Goal: Task Accomplishment & Management: Complete application form

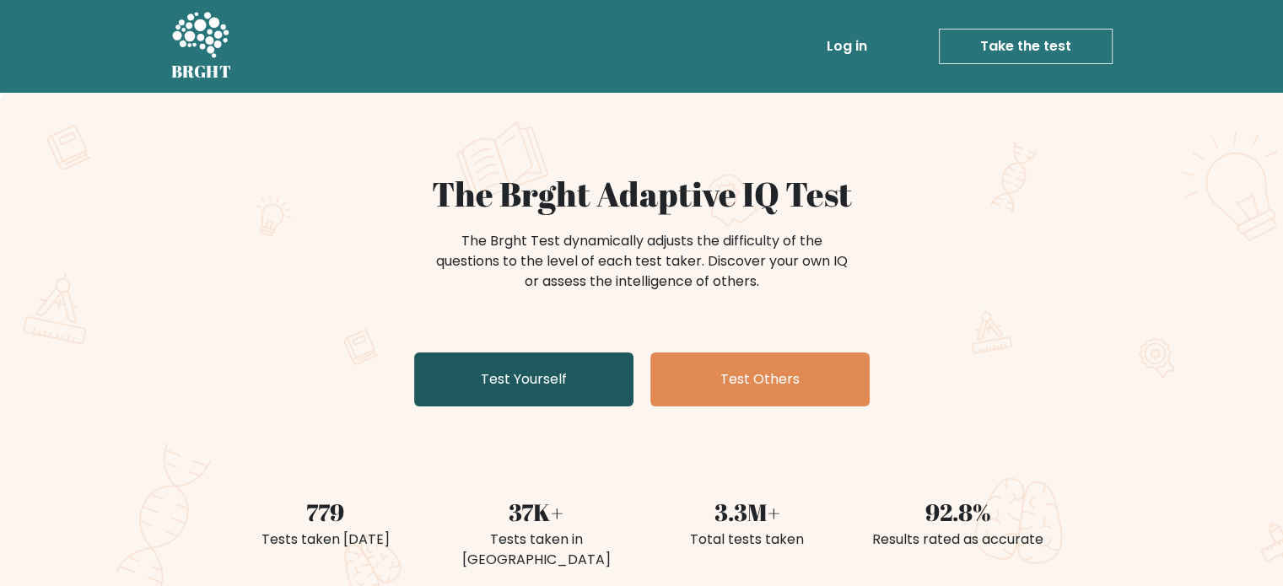
click at [577, 364] on link "Test Yourself" at bounding box center [523, 380] width 219 height 54
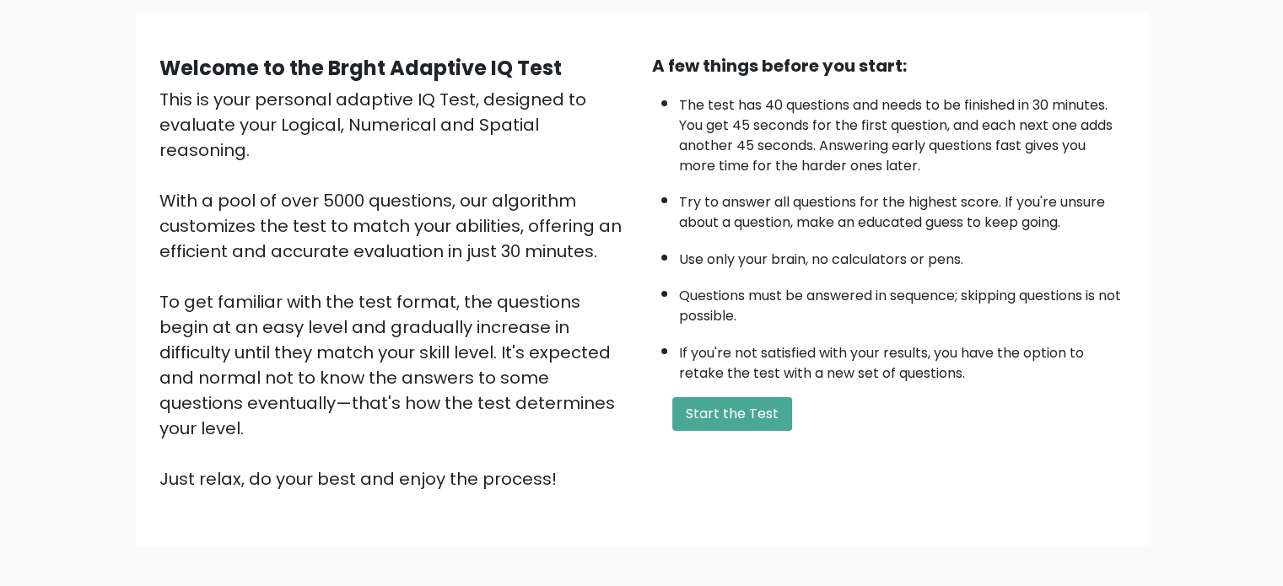
scroll to position [121, 0]
click at [746, 411] on button "Start the Test" at bounding box center [732, 414] width 120 height 34
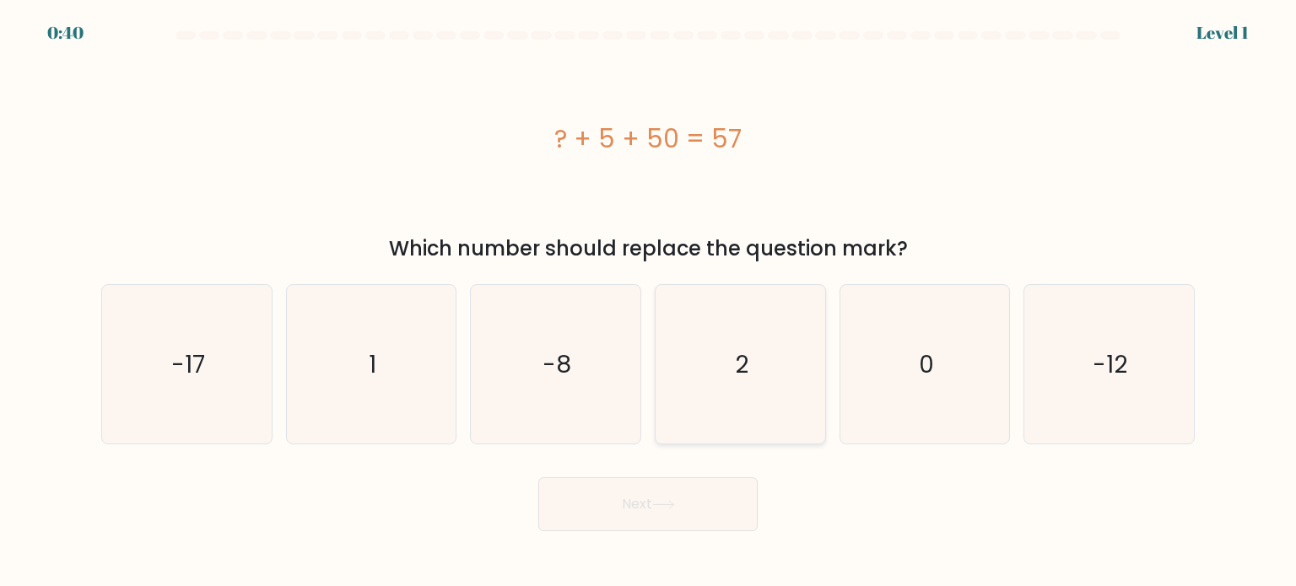
click at [761, 359] on icon "2" at bounding box center [740, 364] width 159 height 159
click at [649, 302] on input "d. 2" at bounding box center [648, 298] width 1 height 8
radio input "true"
click at [680, 492] on button "Next" at bounding box center [647, 505] width 219 height 54
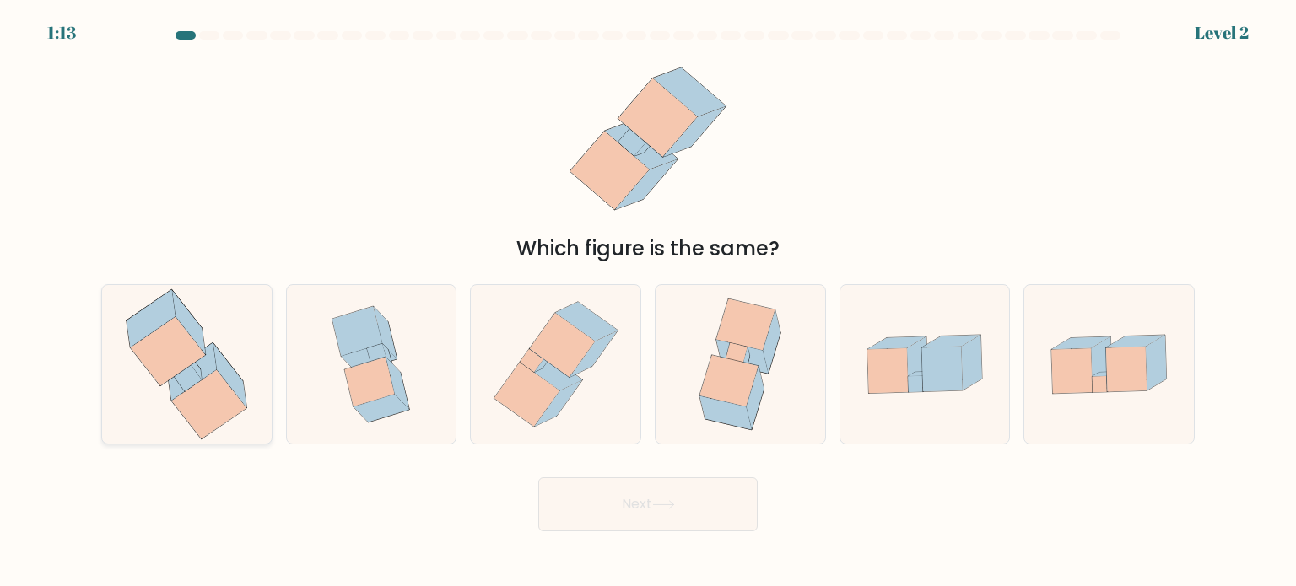
click at [226, 411] on icon at bounding box center [209, 404] width 75 height 69
click at [648, 302] on input "a." at bounding box center [648, 298] width 1 height 8
radio input "true"
click at [631, 521] on button "Next" at bounding box center [647, 505] width 219 height 54
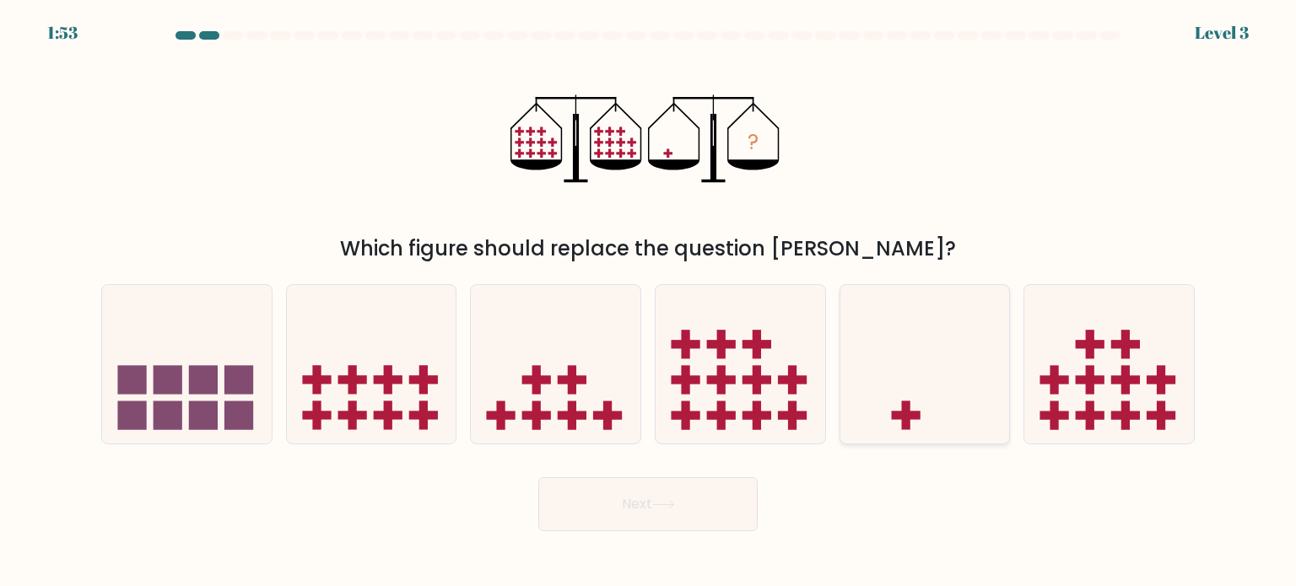
click at [968, 413] on icon at bounding box center [925, 364] width 170 height 140
click at [649, 302] on input "e." at bounding box center [648, 298] width 1 height 8
radio input "true"
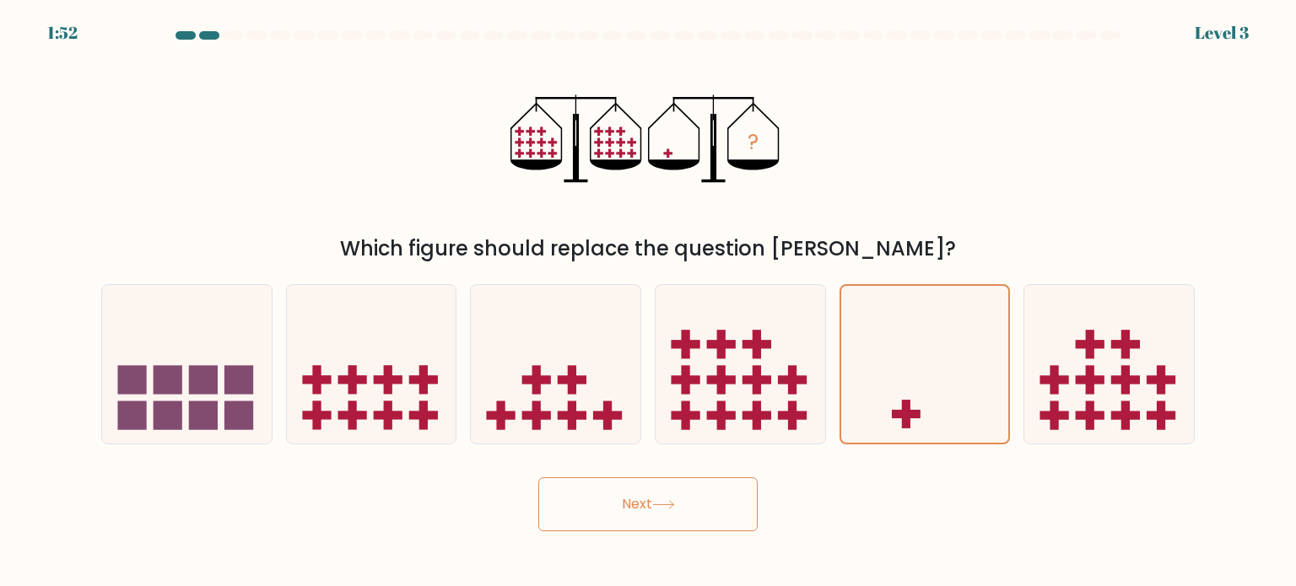
click at [718, 497] on button "Next" at bounding box center [647, 505] width 219 height 54
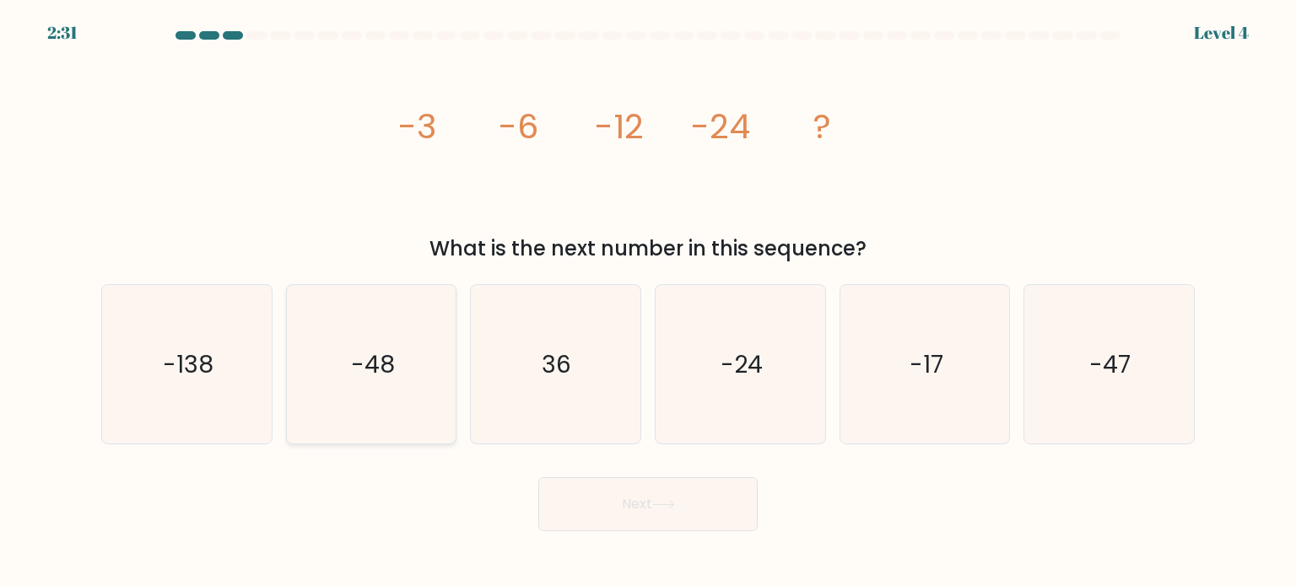
click at [384, 412] on icon "-48" at bounding box center [371, 364] width 159 height 159
click at [648, 302] on input "b. -48" at bounding box center [648, 298] width 1 height 8
radio input "true"
click at [675, 500] on icon at bounding box center [663, 504] width 23 height 9
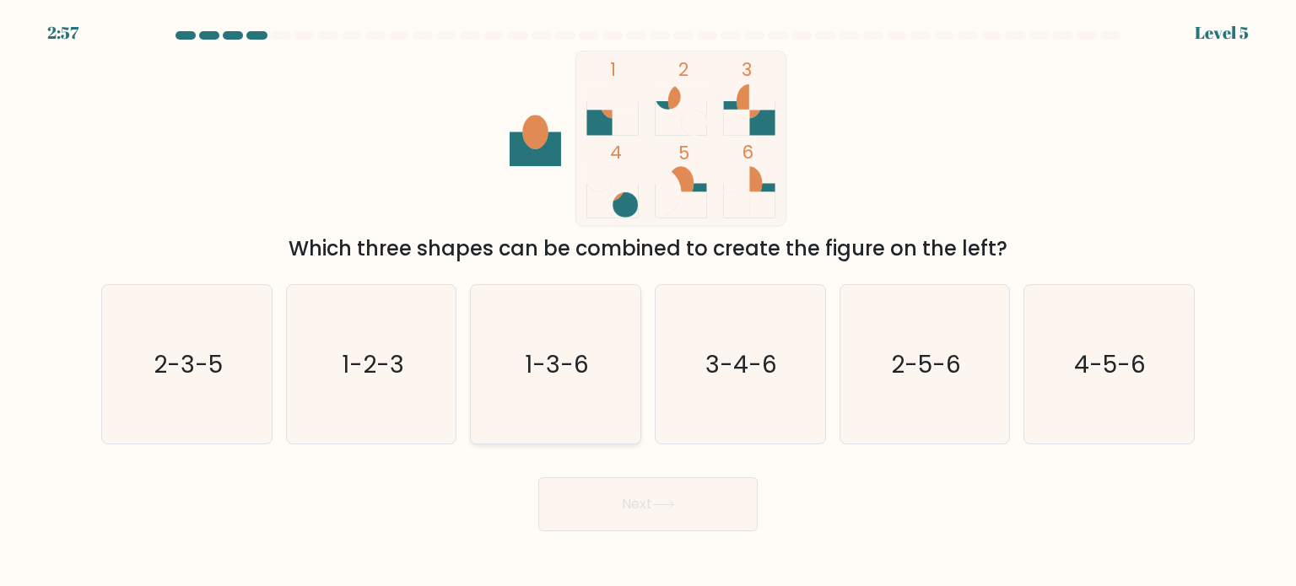
click at [597, 385] on icon "1-3-6" at bounding box center [555, 364] width 159 height 159
click at [648, 302] on input "c. 1-3-6" at bounding box center [648, 298] width 1 height 8
radio input "true"
click at [683, 520] on button "Next" at bounding box center [647, 505] width 219 height 54
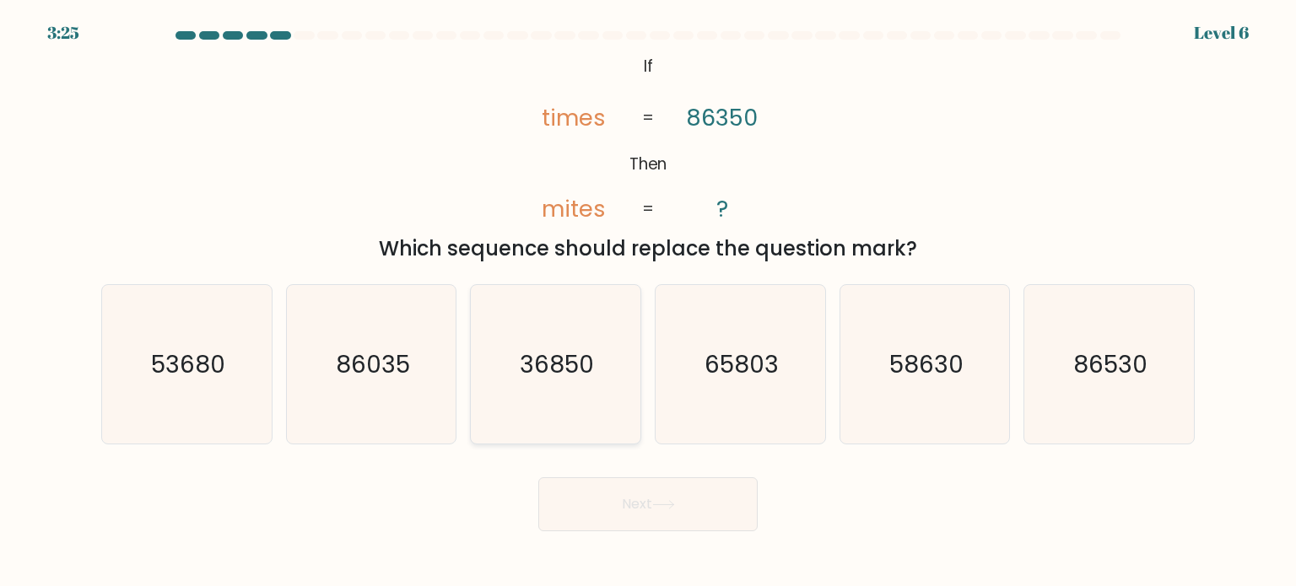
click at [585, 414] on icon "36850" at bounding box center [555, 364] width 159 height 159
click at [648, 302] on input "c. 36850" at bounding box center [648, 298] width 1 height 8
radio input "true"
click at [656, 500] on icon at bounding box center [663, 504] width 23 height 9
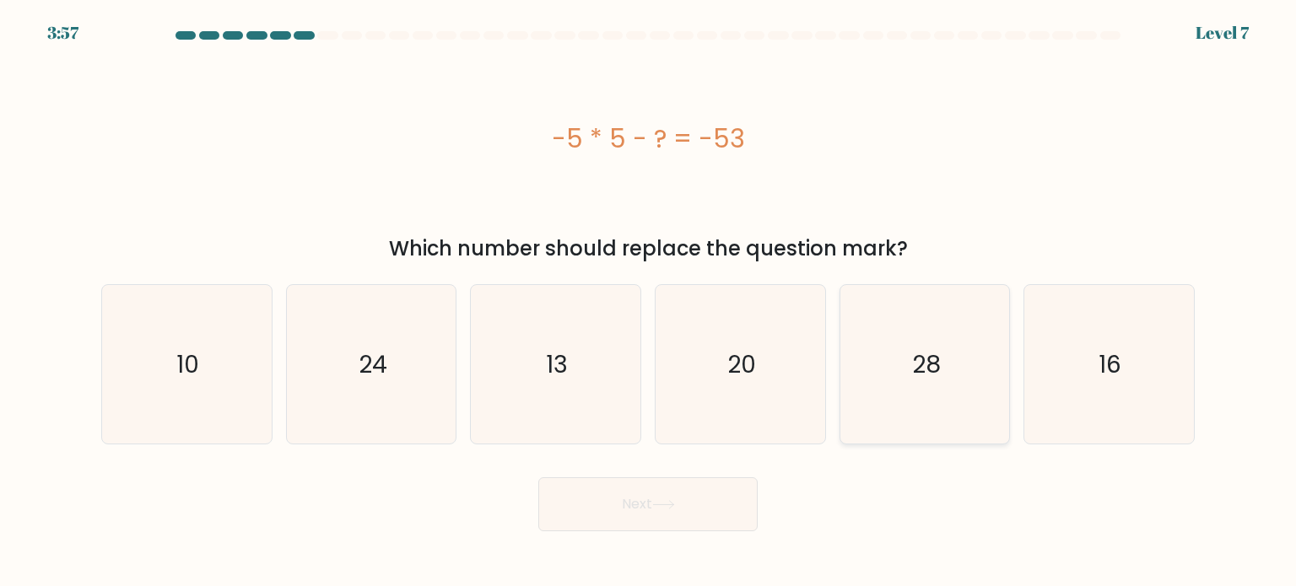
click at [915, 359] on text "28" at bounding box center [926, 364] width 29 height 34
click at [649, 302] on input "e. 28" at bounding box center [648, 298] width 1 height 8
radio input "true"
click at [656, 499] on button "Next" at bounding box center [647, 505] width 219 height 54
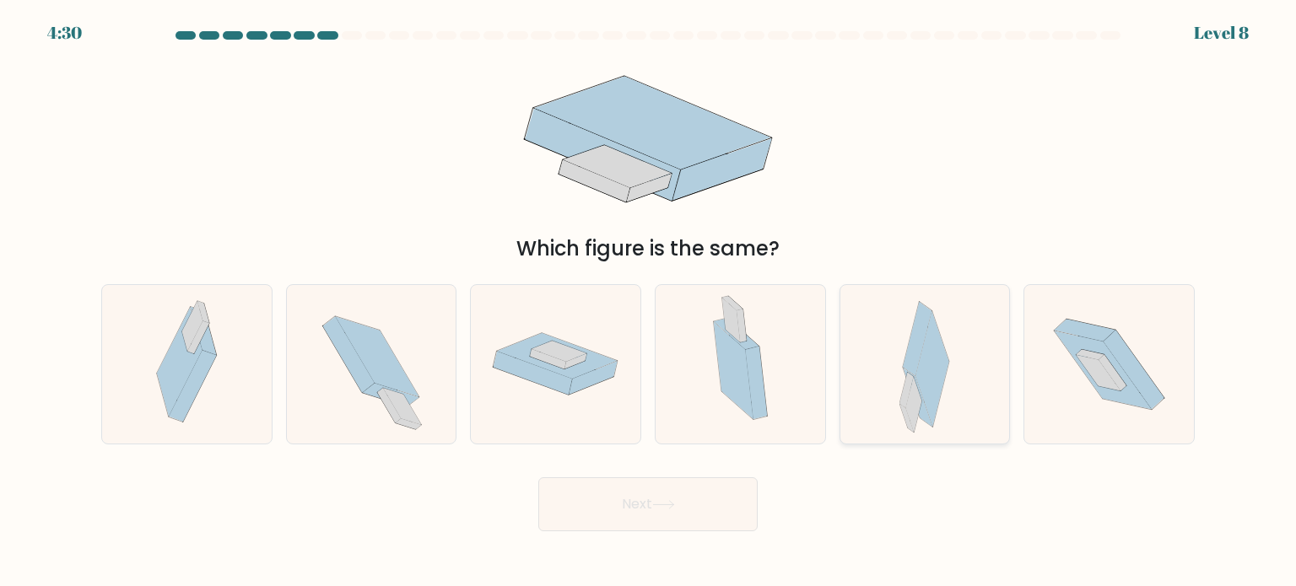
click at [907, 401] on icon at bounding box center [906, 389] width 13 height 35
click at [649, 302] on input "e." at bounding box center [648, 298] width 1 height 8
radio input "true"
click at [659, 517] on button "Next" at bounding box center [647, 505] width 219 height 54
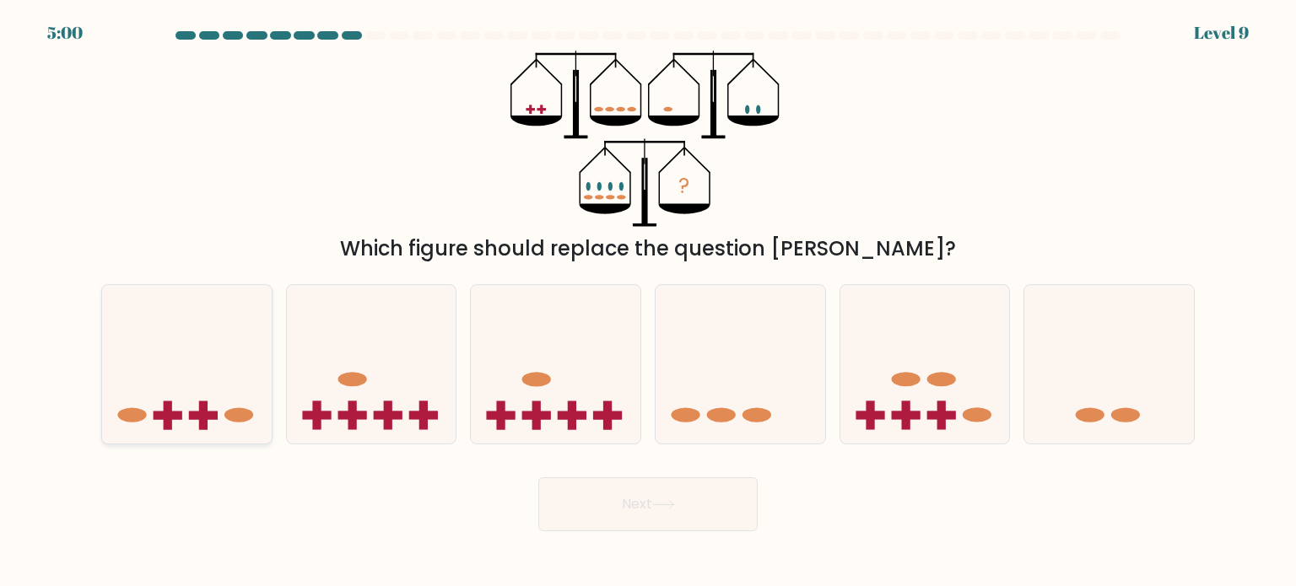
click at [256, 404] on icon at bounding box center [187, 364] width 170 height 140
click at [648, 302] on input "a." at bounding box center [648, 298] width 1 height 8
radio input "true"
click at [640, 504] on button "Next" at bounding box center [647, 505] width 219 height 54
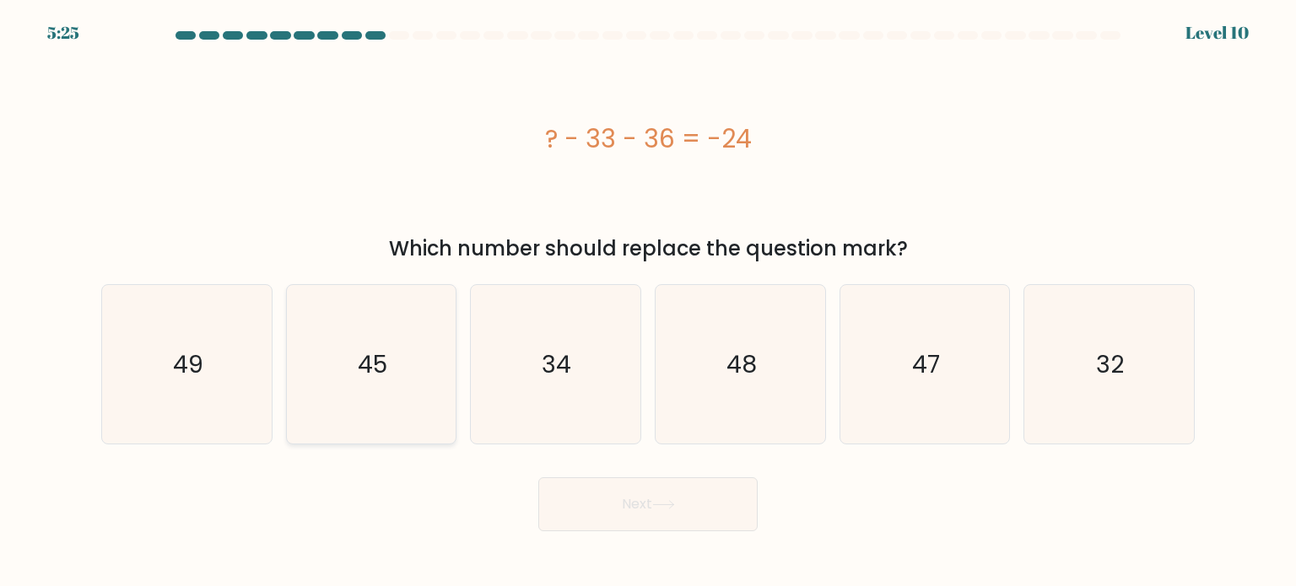
click at [405, 397] on icon "45" at bounding box center [371, 364] width 159 height 159
click at [648, 302] on input "b. 45" at bounding box center [648, 298] width 1 height 8
radio input "true"
click at [742, 505] on button "Next" at bounding box center [647, 505] width 219 height 54
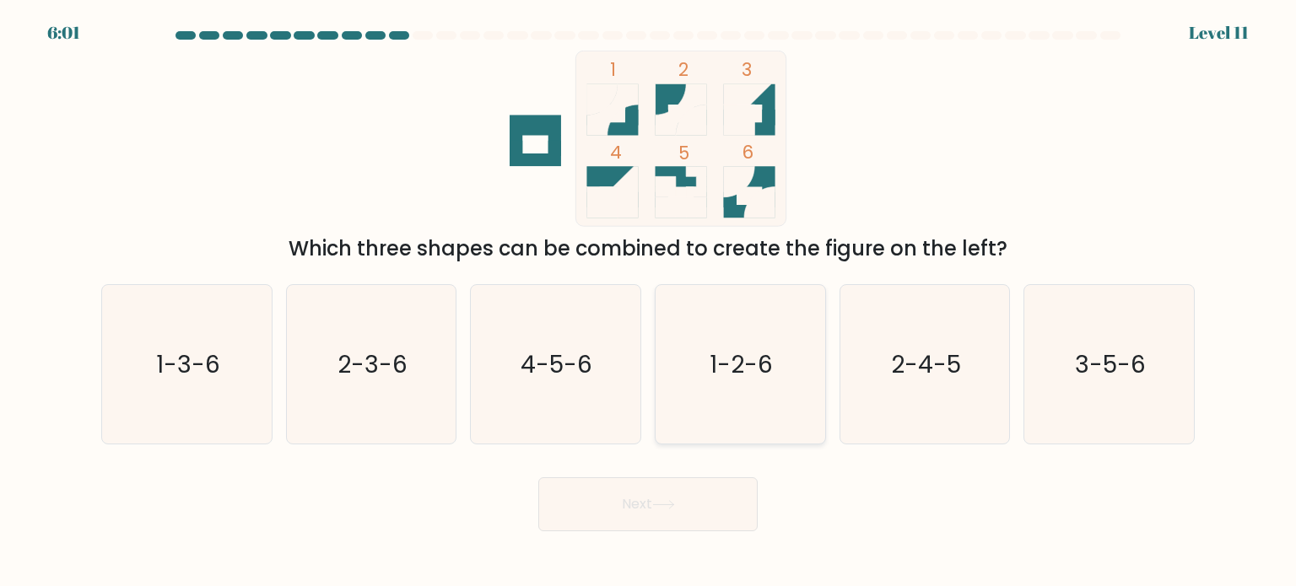
click at [719, 398] on icon "1-2-6" at bounding box center [740, 364] width 159 height 159
click at [649, 302] on input "d. 1-2-6" at bounding box center [648, 298] width 1 height 8
radio input "true"
click at [667, 508] on icon at bounding box center [663, 504] width 23 height 9
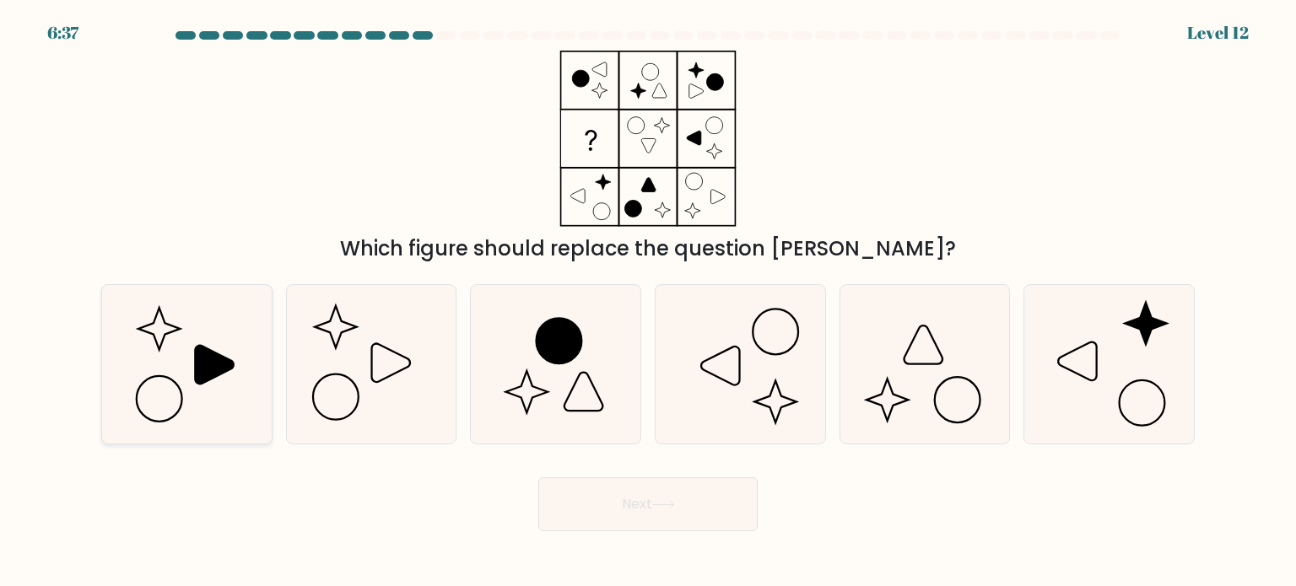
click at [209, 359] on icon at bounding box center [215, 364] width 39 height 39
click at [648, 302] on input "a." at bounding box center [648, 298] width 1 height 8
radio input "true"
click at [612, 505] on button "Next" at bounding box center [647, 505] width 219 height 54
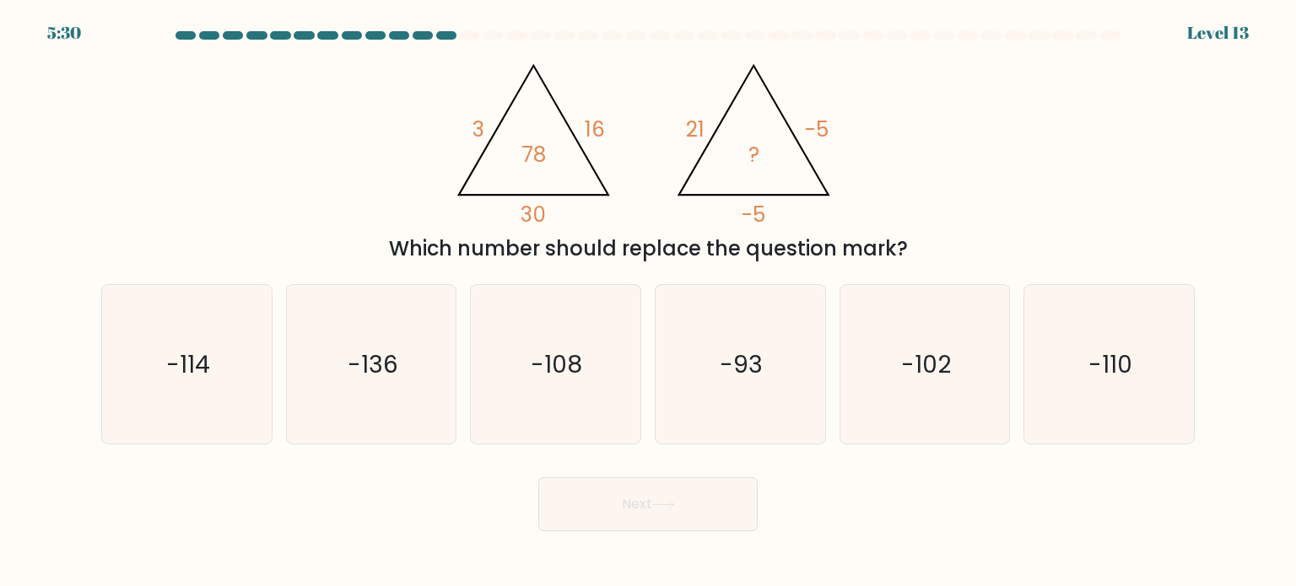
click at [533, 194] on icon at bounding box center [533, 130] width 149 height 129
click at [1048, 373] on icon "-110" at bounding box center [1108, 364] width 159 height 159
click at [649, 302] on input "f. -110" at bounding box center [648, 298] width 1 height 8
radio input "true"
click at [652, 503] on button "Next" at bounding box center [647, 505] width 219 height 54
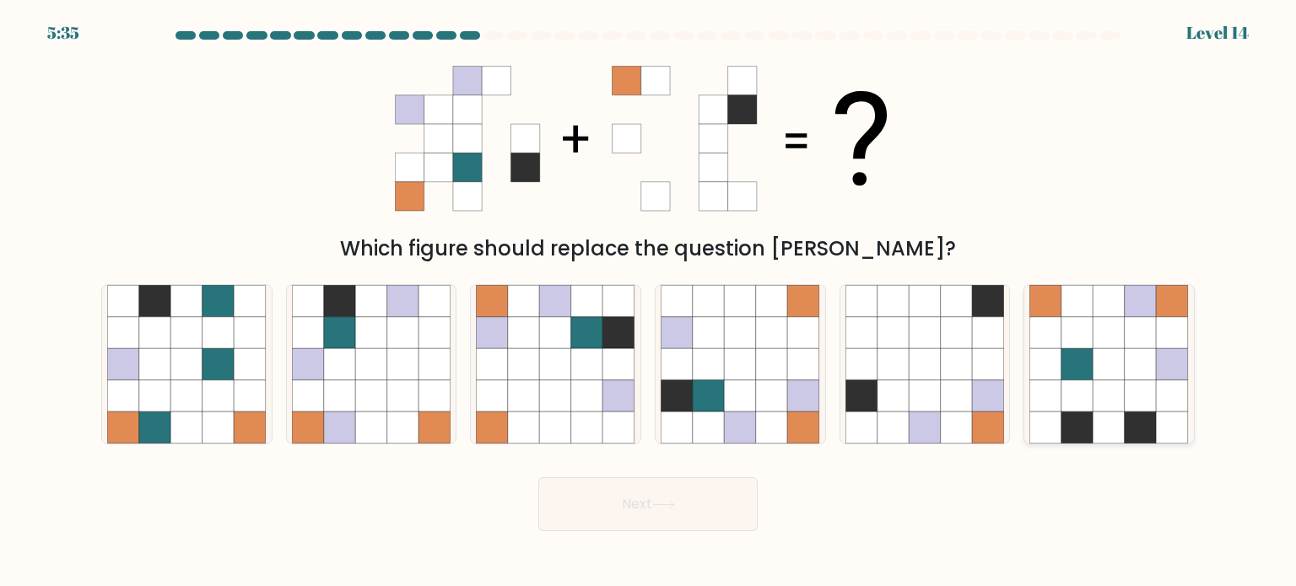
click at [1059, 401] on icon at bounding box center [1046, 396] width 32 height 32
click at [649, 302] on input "f." at bounding box center [648, 298] width 1 height 8
radio input "true"
click at [673, 502] on icon at bounding box center [663, 504] width 23 height 9
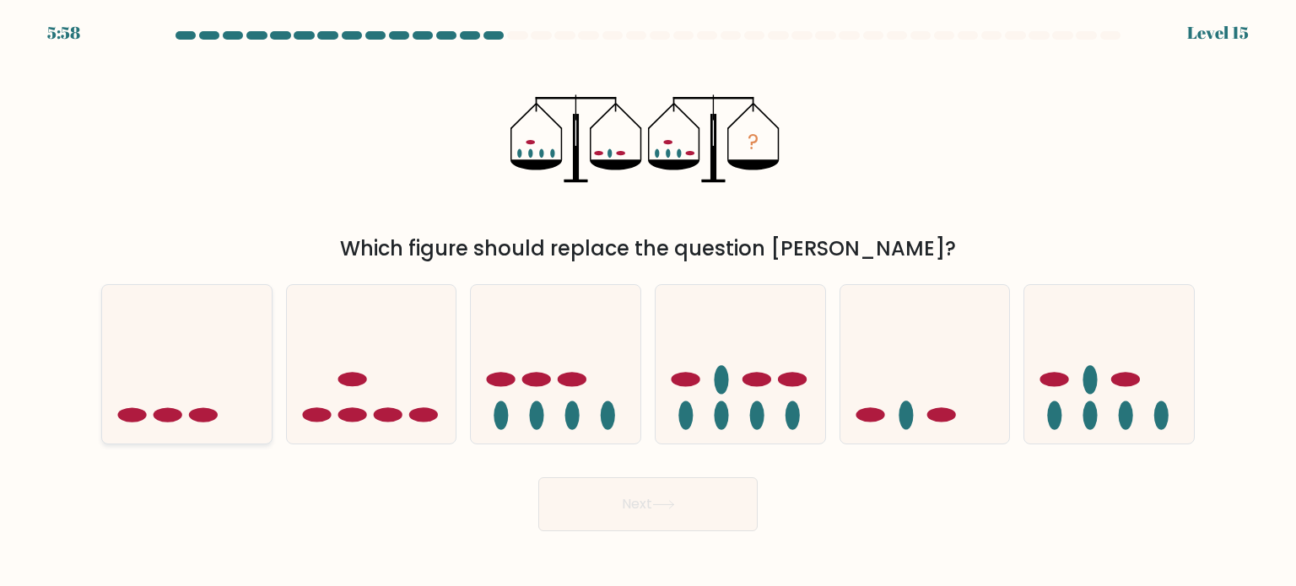
click at [228, 405] on icon at bounding box center [187, 364] width 170 height 140
click at [648, 302] on input "a." at bounding box center [648, 298] width 1 height 8
radio input "true"
click at [688, 503] on button "Next" at bounding box center [647, 505] width 219 height 54
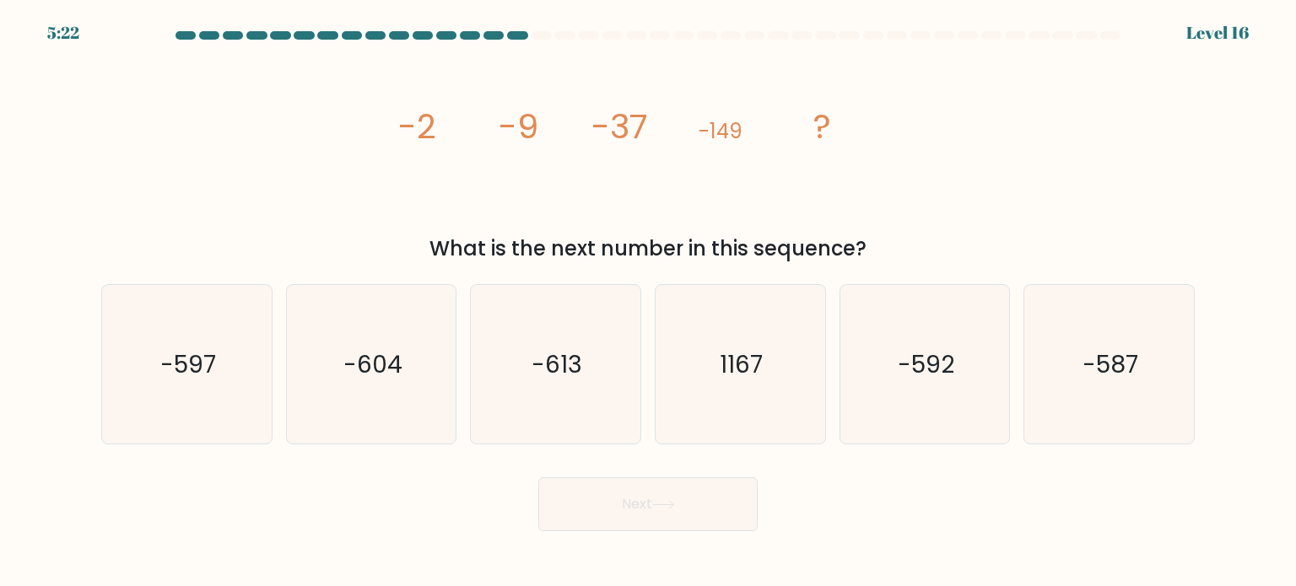
click at [459, 208] on icon "image/svg+xml -2 -9 -37 -149 ?" at bounding box center [648, 139] width 506 height 176
click at [225, 382] on icon "-597" at bounding box center [186, 364] width 159 height 159
click at [648, 302] on input "a. -597" at bounding box center [648, 298] width 1 height 8
radio input "true"
click at [613, 496] on button "Next" at bounding box center [647, 505] width 219 height 54
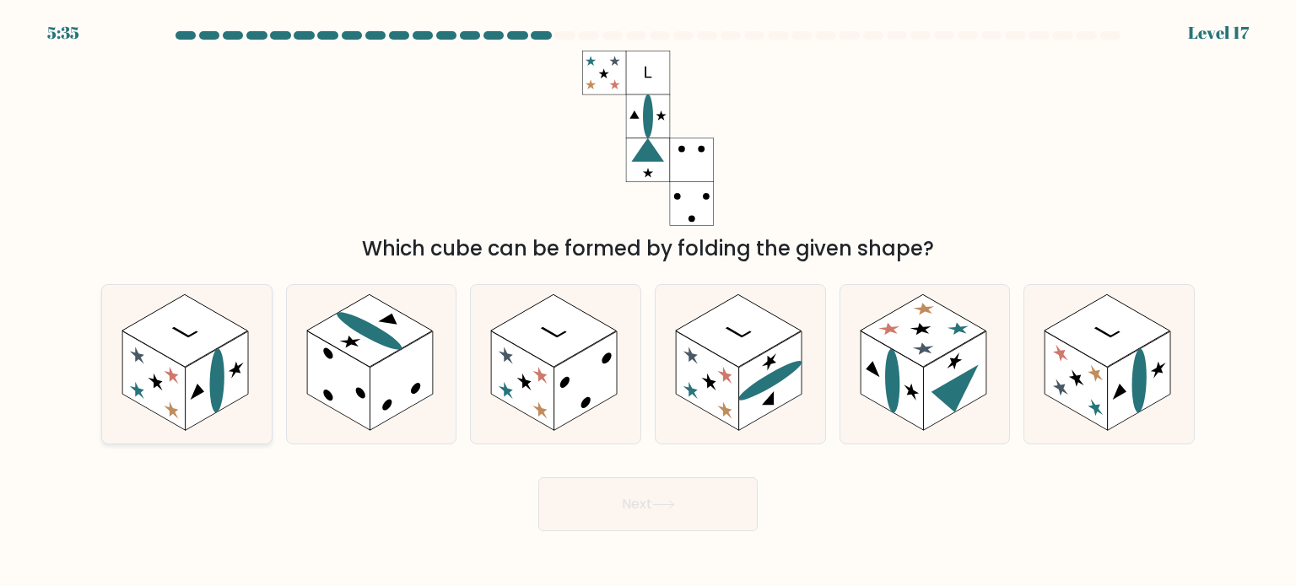
click at [186, 397] on rect at bounding box center [153, 381] width 63 height 100
click at [648, 302] on input "a." at bounding box center [648, 298] width 1 height 8
radio input "true"
click at [604, 482] on button "Next" at bounding box center [647, 505] width 219 height 54
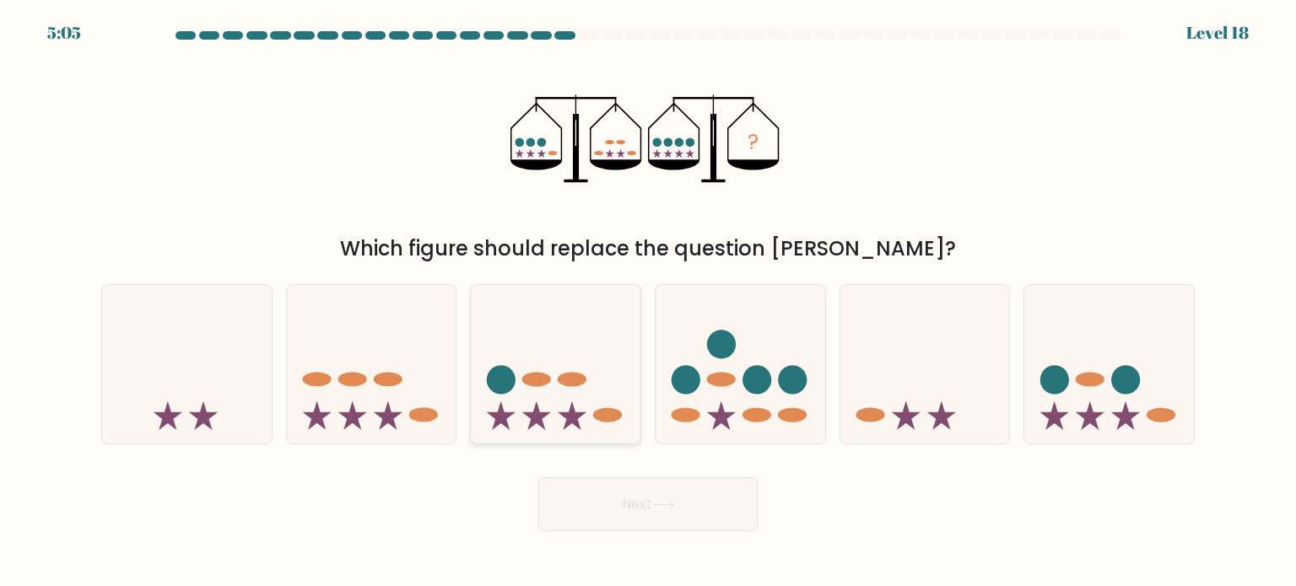
click at [602, 388] on icon at bounding box center [556, 364] width 170 height 140
click at [648, 302] on input "c." at bounding box center [648, 298] width 1 height 8
radio input "true"
click at [738, 495] on button "Next" at bounding box center [647, 505] width 219 height 54
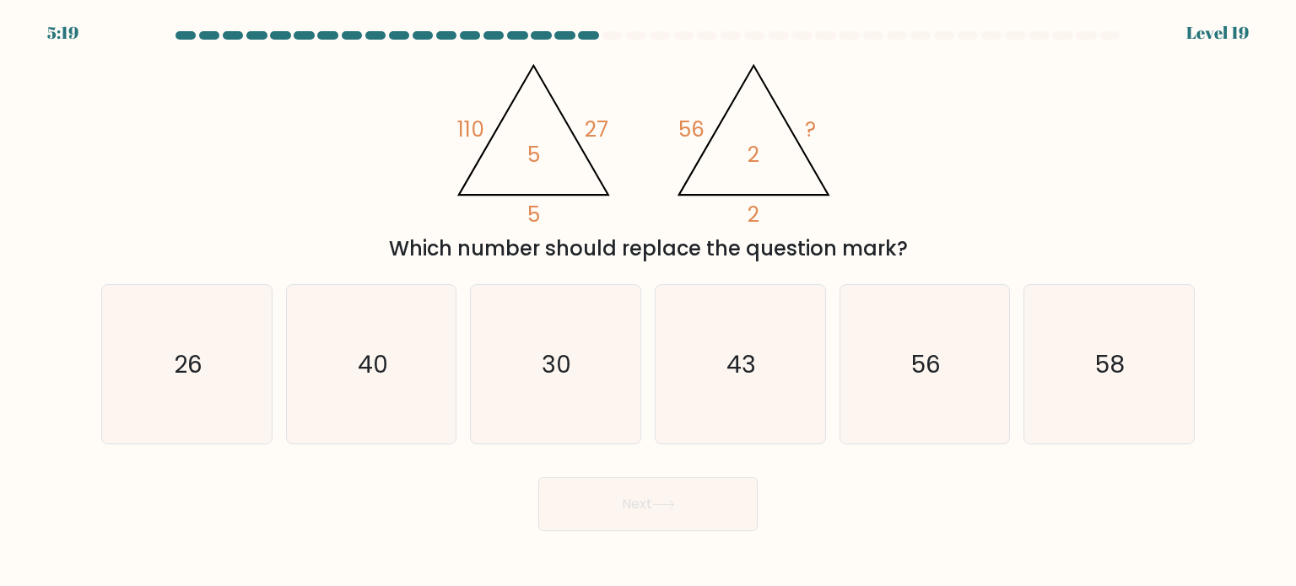
click at [640, 188] on icon "@import url('https://fonts.googleapis.com/css?family=Abril+Fatface:400,100,100i…" at bounding box center [647, 139] width 405 height 176
click at [546, 159] on icon "@import url('https://fonts.googleapis.com/css?family=Abril+Fatface:400,100,100i…" at bounding box center [647, 139] width 405 height 176
click at [587, 412] on icon "30" at bounding box center [555, 364] width 159 height 159
click at [648, 302] on input "c. 30" at bounding box center [648, 298] width 1 height 8
radio input "true"
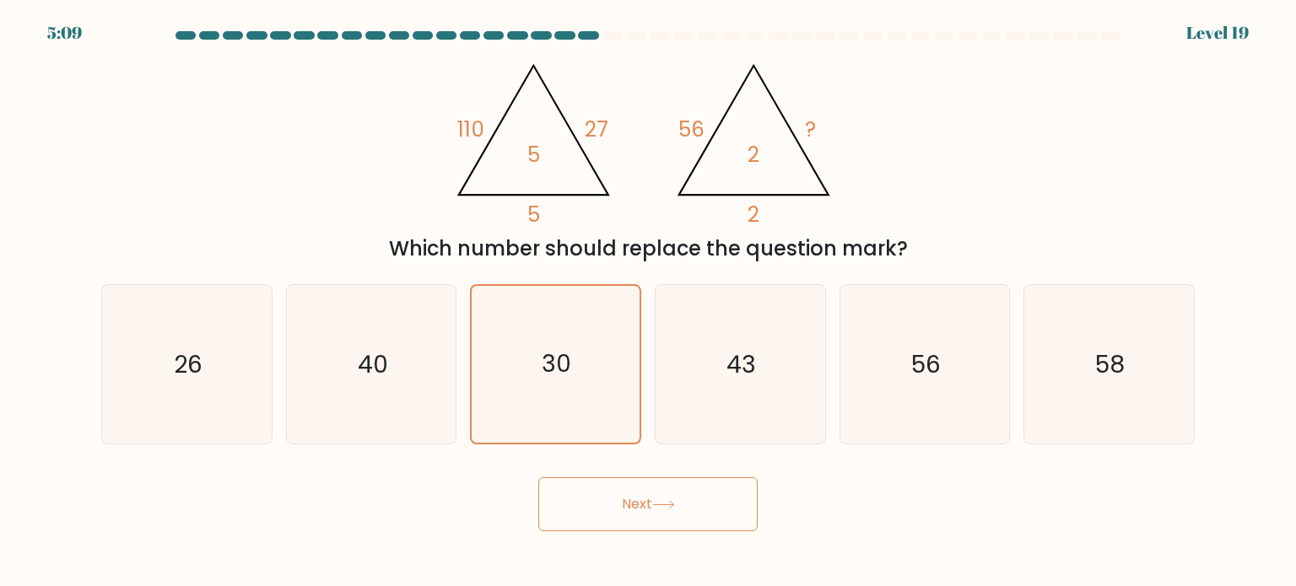
click at [655, 495] on button "Next" at bounding box center [647, 505] width 219 height 54
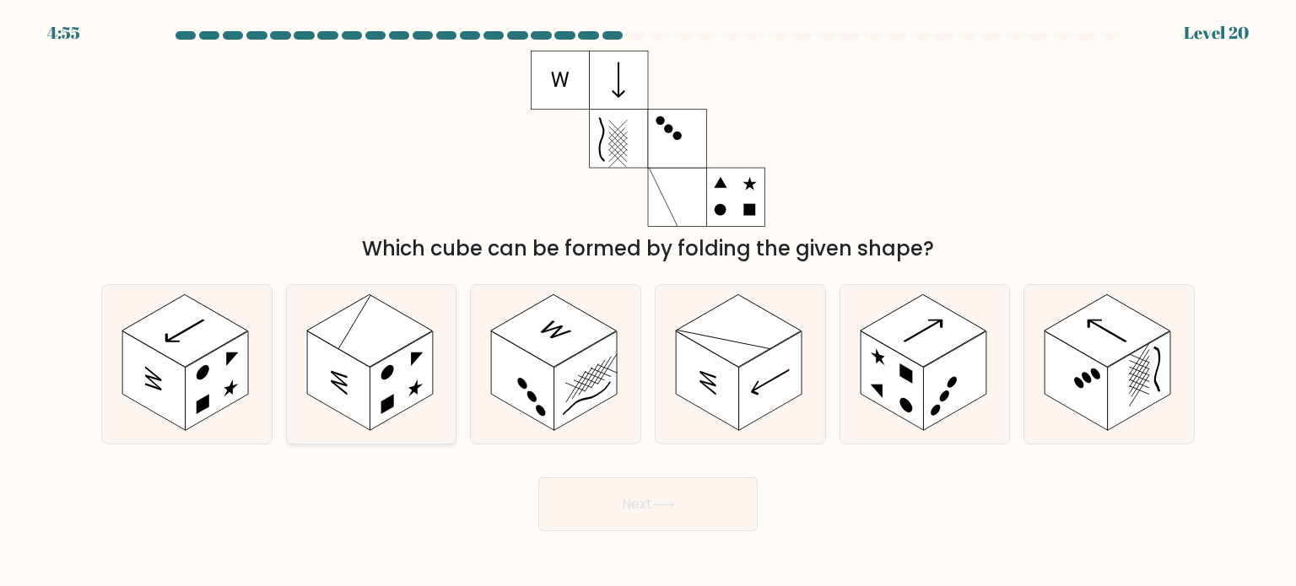
click at [415, 375] on rect at bounding box center [401, 382] width 63 height 100
click at [648, 302] on input "b." at bounding box center [648, 298] width 1 height 8
radio input "true"
click at [675, 495] on button "Next" at bounding box center [647, 505] width 219 height 54
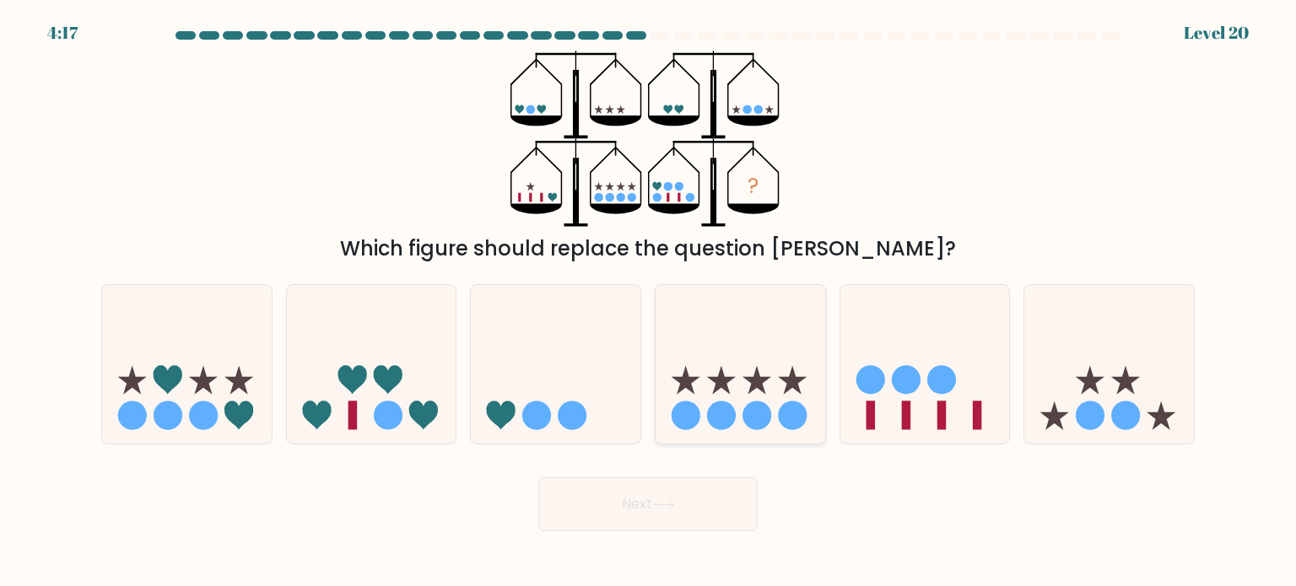
click at [797, 421] on circle at bounding box center [792, 415] width 29 height 29
click at [649, 302] on input "d." at bounding box center [648, 298] width 1 height 8
radio input "true"
click at [680, 517] on button "Next" at bounding box center [647, 505] width 219 height 54
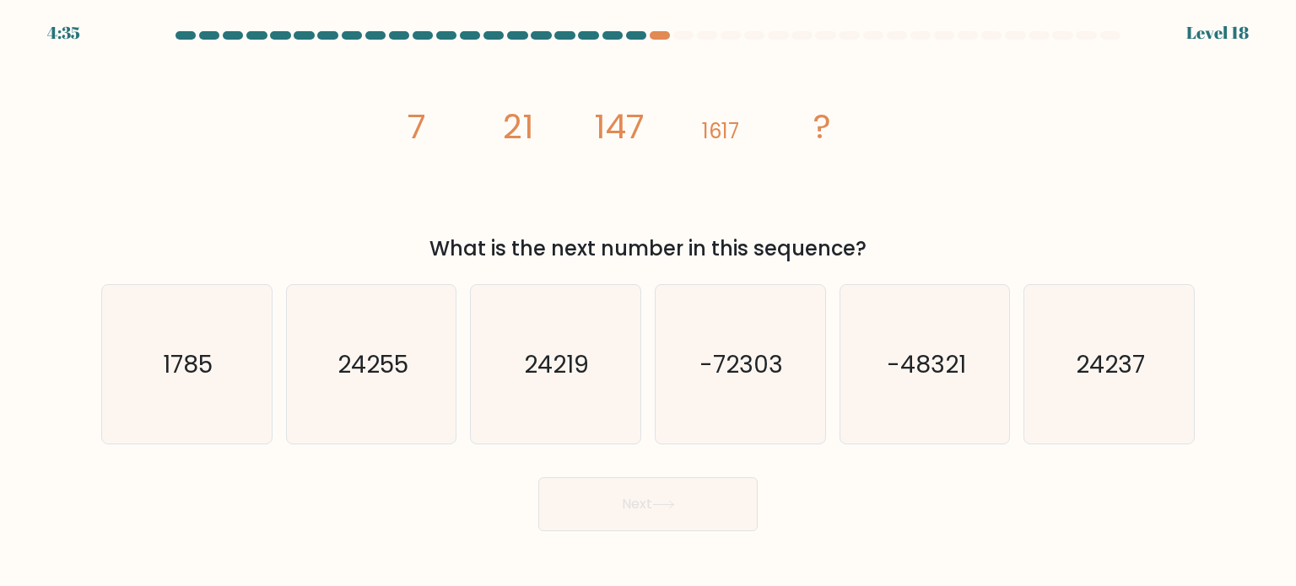
click at [726, 259] on div "What is the next number in this sequence?" at bounding box center [647, 249] width 1073 height 30
click at [722, 242] on div "What is the next number in this sequence?" at bounding box center [647, 249] width 1073 height 30
click at [812, 152] on icon "image/svg+xml 7 21 147 1617 ?" at bounding box center [648, 139] width 506 height 176
click at [564, 365] on text "24219" at bounding box center [557, 364] width 65 height 34
click at [648, 302] on input "c. 24219" at bounding box center [648, 298] width 1 height 8
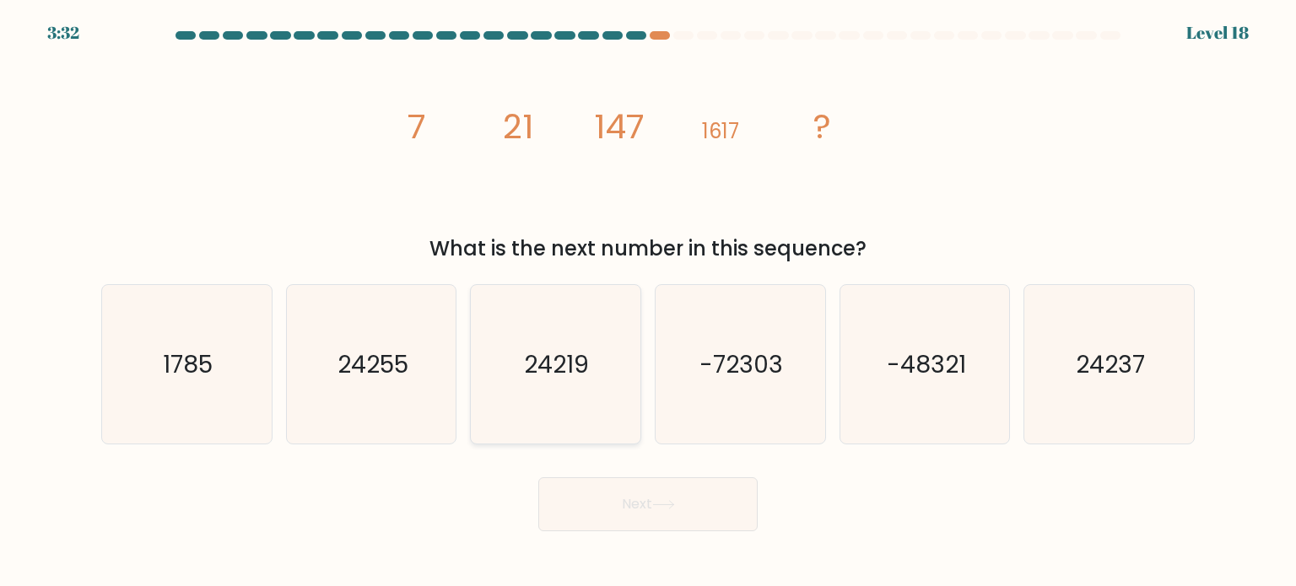
radio input "true"
click at [670, 510] on button "Next" at bounding box center [647, 505] width 219 height 54
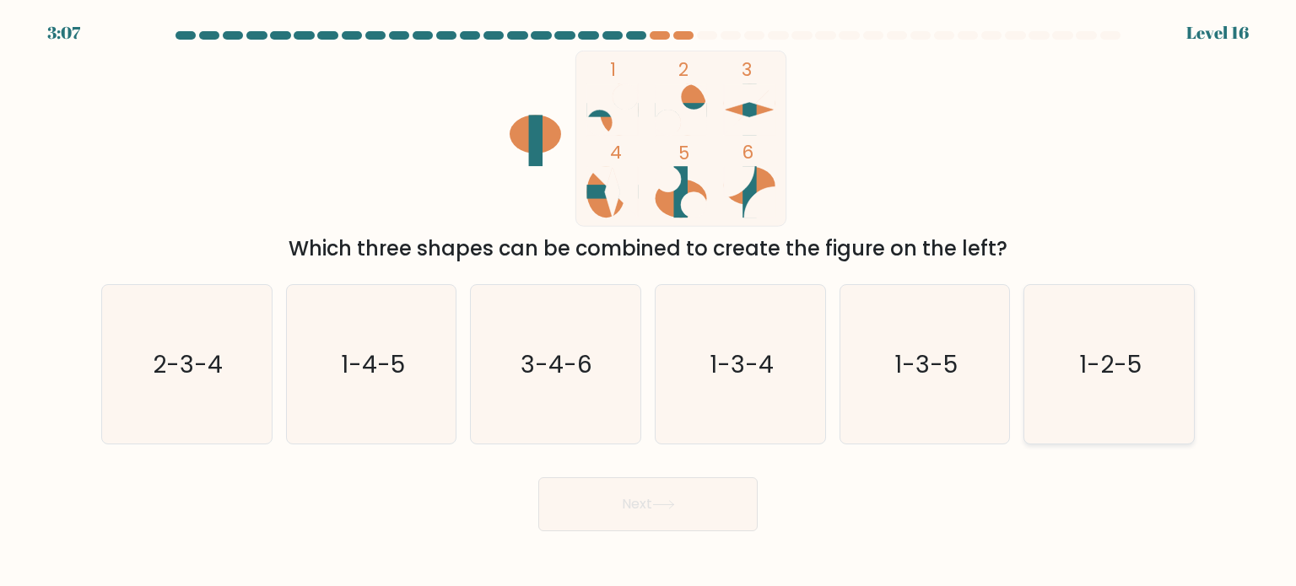
click at [1102, 347] on text "1-2-5" at bounding box center [1110, 364] width 62 height 34
click at [649, 302] on input "f. 1-2-5" at bounding box center [648, 298] width 1 height 8
radio input "true"
click at [668, 500] on icon at bounding box center [663, 504] width 23 height 9
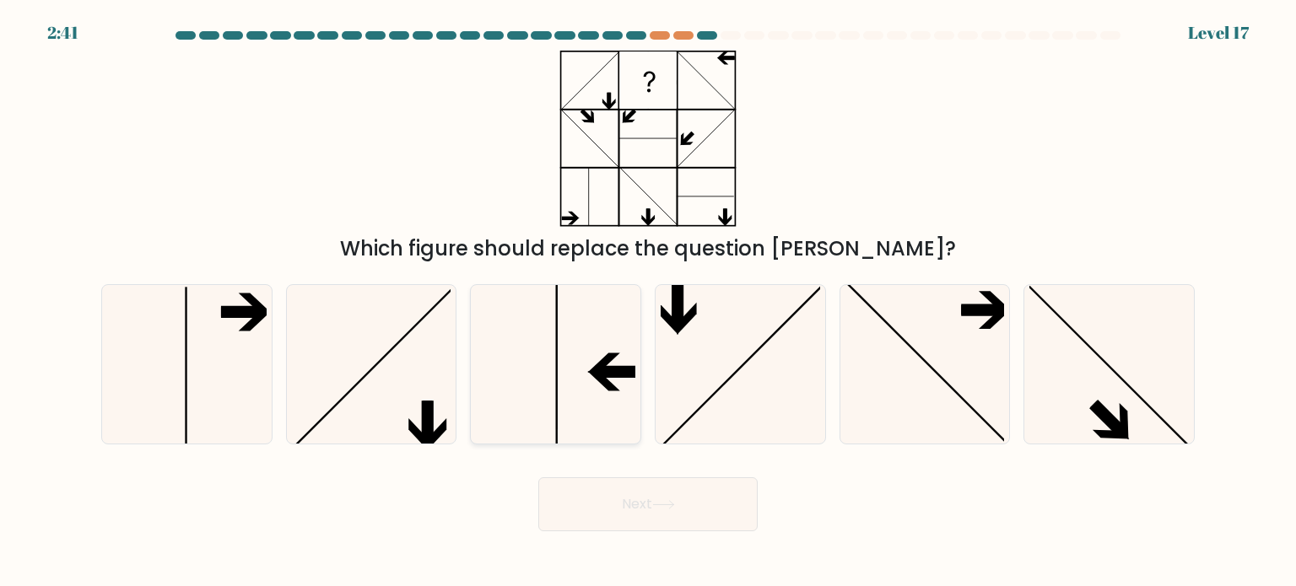
click at [576, 370] on icon at bounding box center [555, 364] width 159 height 159
click at [648, 302] on input "c." at bounding box center [648, 298] width 1 height 8
radio input "true"
click at [730, 503] on button "Next" at bounding box center [647, 505] width 219 height 54
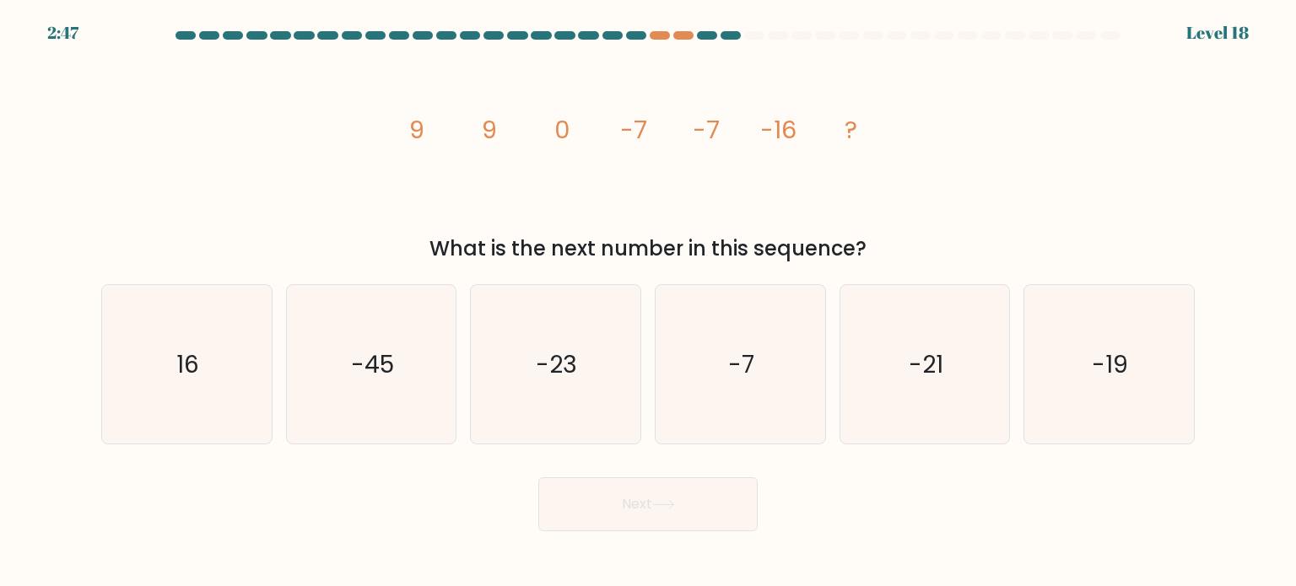
click at [527, 208] on icon "image/svg+xml 9 9 0 -7 -7 -16 ?" at bounding box center [648, 139] width 506 height 176
click at [545, 296] on icon "-23" at bounding box center [555, 364] width 159 height 159
click at [648, 296] on input "c. -23" at bounding box center [648, 298] width 1 height 8
radio input "true"
click at [650, 532] on body "2:37 Level 18" at bounding box center [648, 293] width 1296 height 586
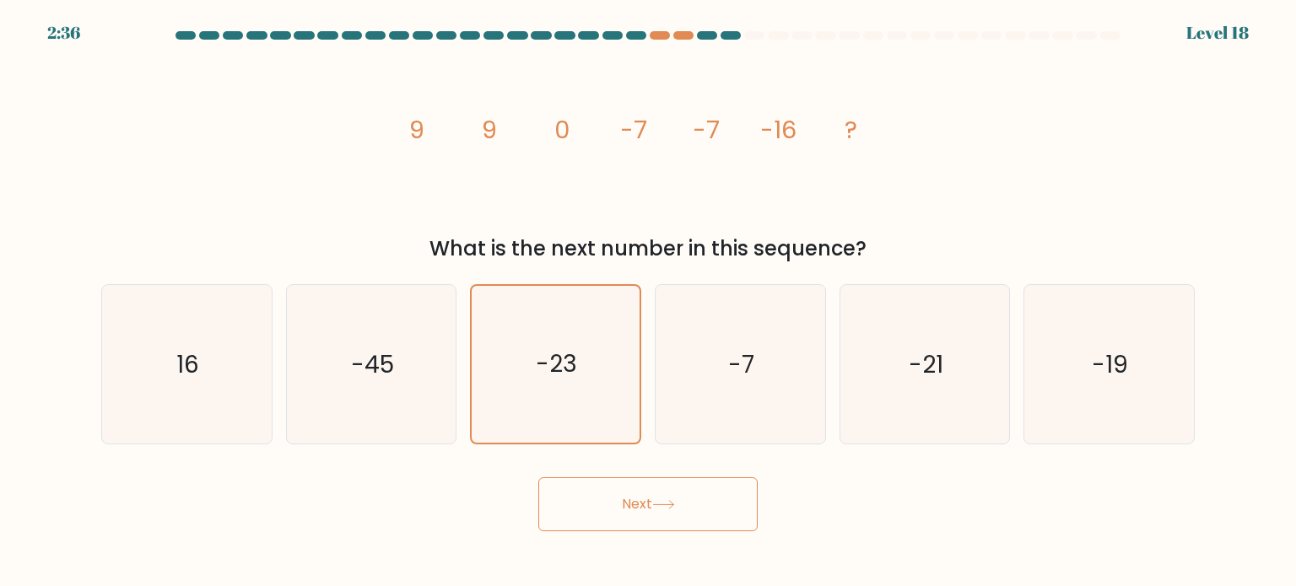
click at [645, 515] on button "Next" at bounding box center [647, 505] width 219 height 54
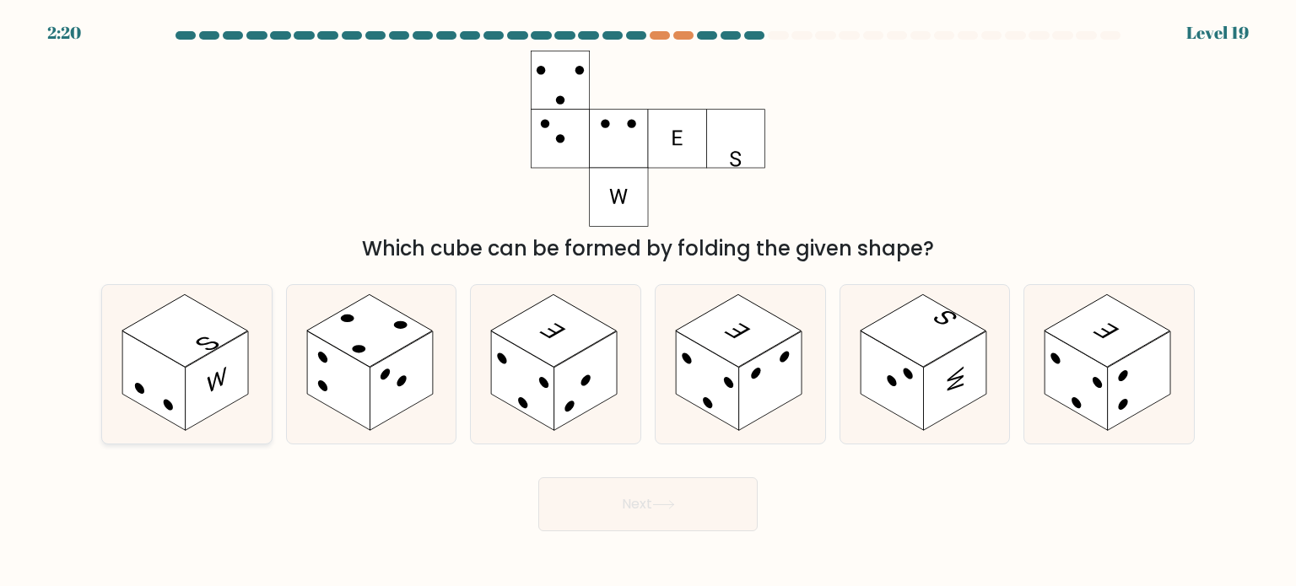
click at [192, 303] on rect at bounding box center [185, 330] width 126 height 73
click at [648, 302] on input "a." at bounding box center [648, 298] width 1 height 8
radio input "true"
click at [699, 515] on button "Next" at bounding box center [647, 505] width 219 height 54
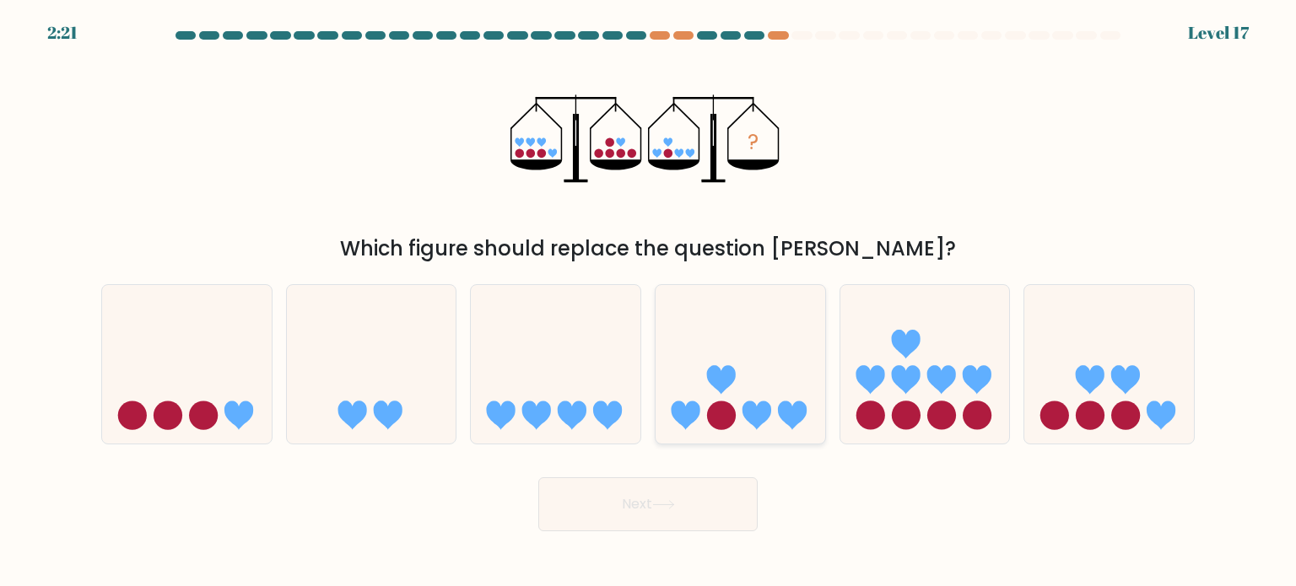
click at [695, 428] on icon at bounding box center [741, 364] width 170 height 140
click at [649, 302] on input "d." at bounding box center [648, 298] width 1 height 8
radio input "true"
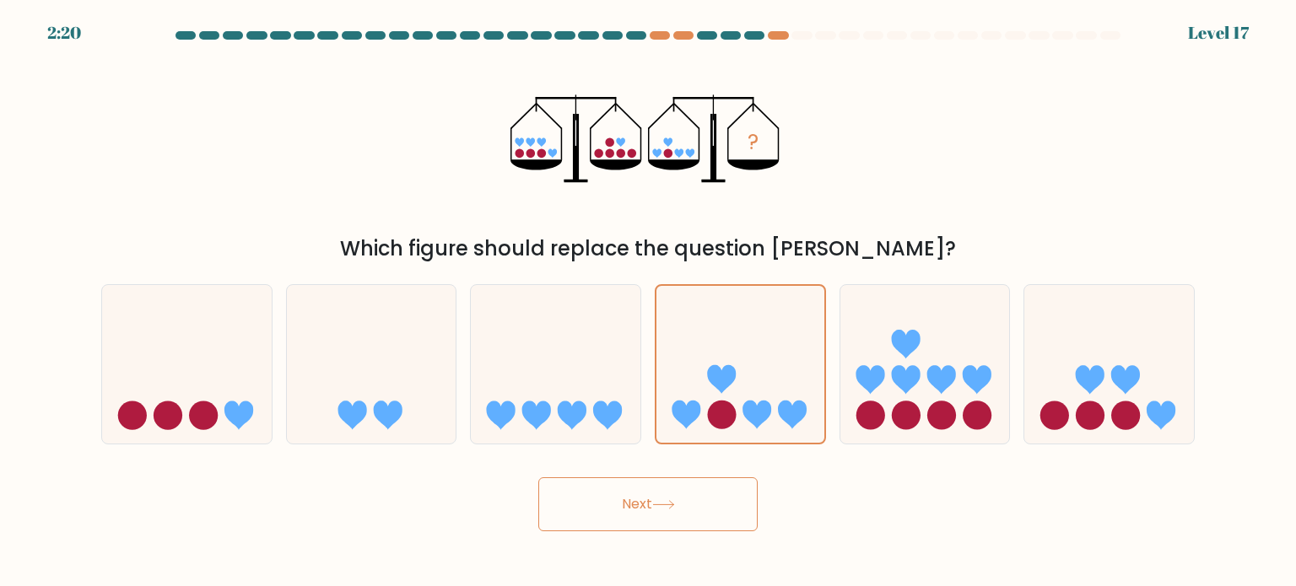
click at [598, 508] on button "Next" at bounding box center [647, 505] width 219 height 54
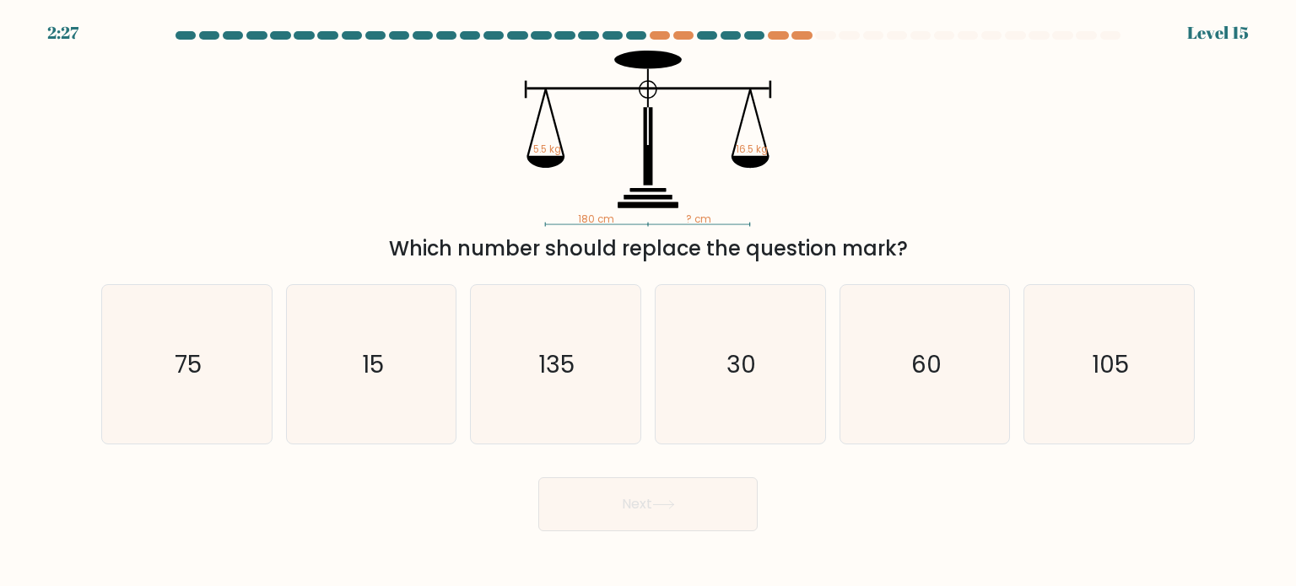
click at [702, 173] on icon "180 cm ? cm 5.5 kg 16.5 kg" at bounding box center [648, 139] width 506 height 176
click at [911, 339] on icon "60" at bounding box center [924, 364] width 159 height 159
click at [649, 302] on input "e. 60" at bounding box center [648, 298] width 1 height 8
radio input "true"
click at [579, 500] on button "Next" at bounding box center [647, 505] width 219 height 54
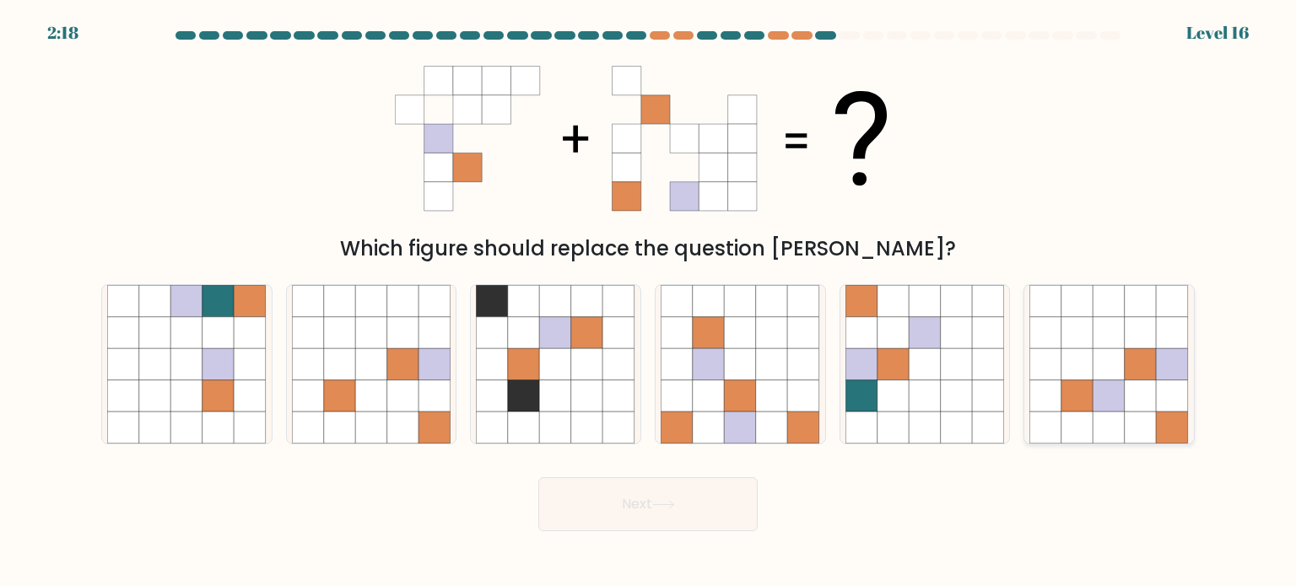
click at [1082, 379] on icon at bounding box center [1077, 364] width 32 height 32
click at [649, 302] on input "f." at bounding box center [648, 298] width 1 height 8
radio input "true"
click at [634, 515] on button "Next" at bounding box center [647, 505] width 219 height 54
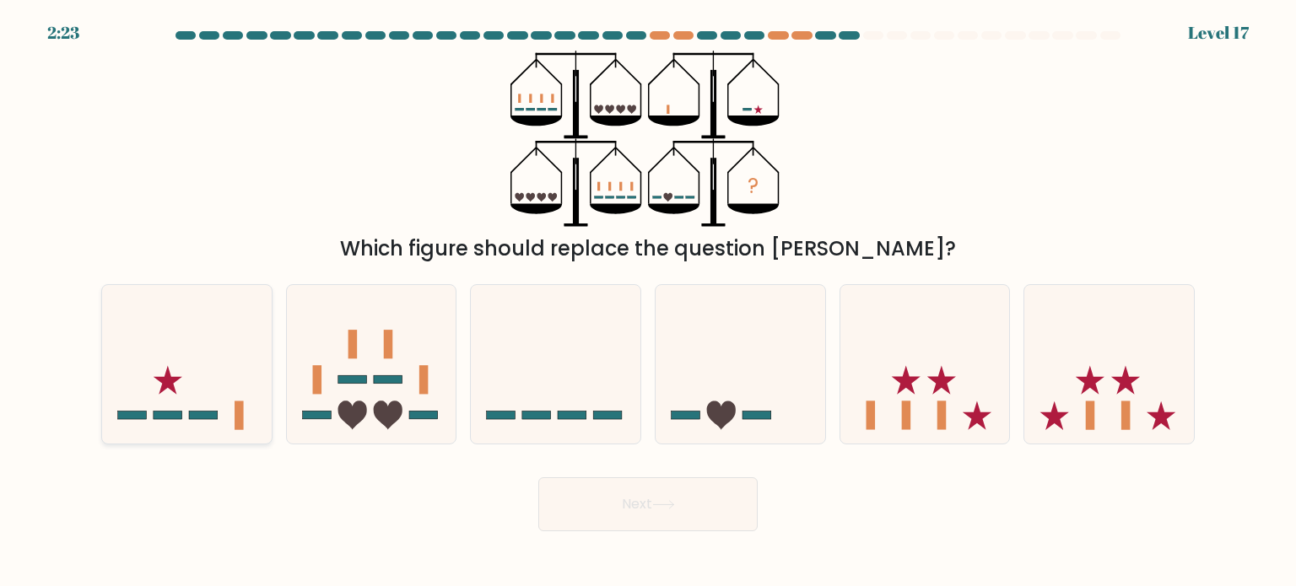
click at [201, 360] on icon at bounding box center [187, 364] width 170 height 140
click at [648, 302] on input "a." at bounding box center [648, 298] width 1 height 8
radio input "true"
click at [584, 516] on button "Next" at bounding box center [647, 505] width 219 height 54
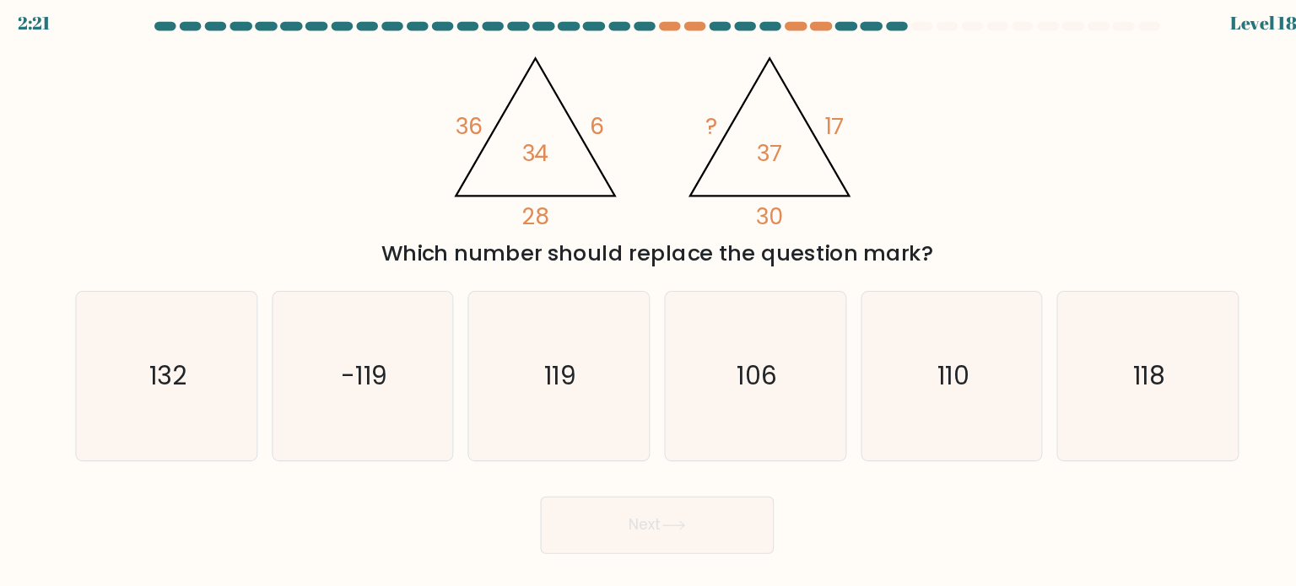
click at [687, 223] on icon "@import url('https://fonts.googleapis.com/css?family=Abril+Fatface:400,100,100i…" at bounding box center [647, 139] width 405 height 176
click at [787, 209] on icon "@import url('https://fonts.googleapis.com/css?family=Abril+Fatface:400,100,100i…" at bounding box center [647, 139] width 405 height 176
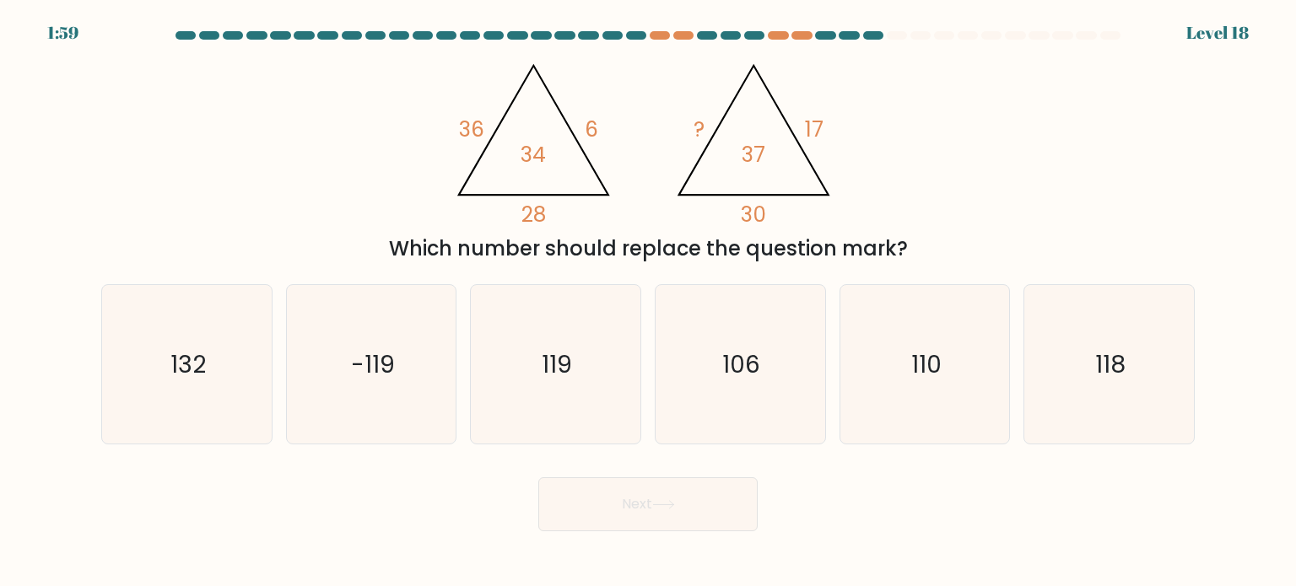
click at [813, 264] on form at bounding box center [648, 281] width 1296 height 500
click at [671, 382] on icon "106" at bounding box center [740, 364] width 159 height 159
click at [649, 302] on input "d. 106" at bounding box center [648, 298] width 1 height 8
radio input "true"
click at [645, 498] on button "Next" at bounding box center [647, 505] width 219 height 54
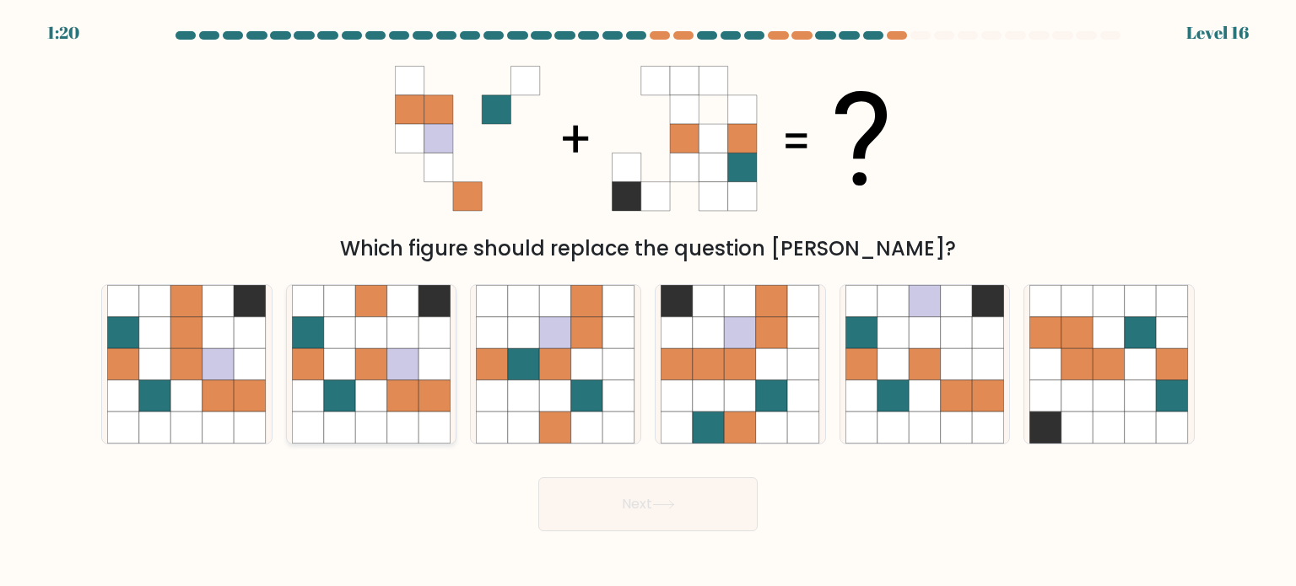
click at [385, 360] on icon at bounding box center [371, 364] width 32 height 32
click at [648, 302] on input "b." at bounding box center [648, 298] width 1 height 8
radio input "true"
click at [599, 509] on button "Next" at bounding box center [647, 505] width 219 height 54
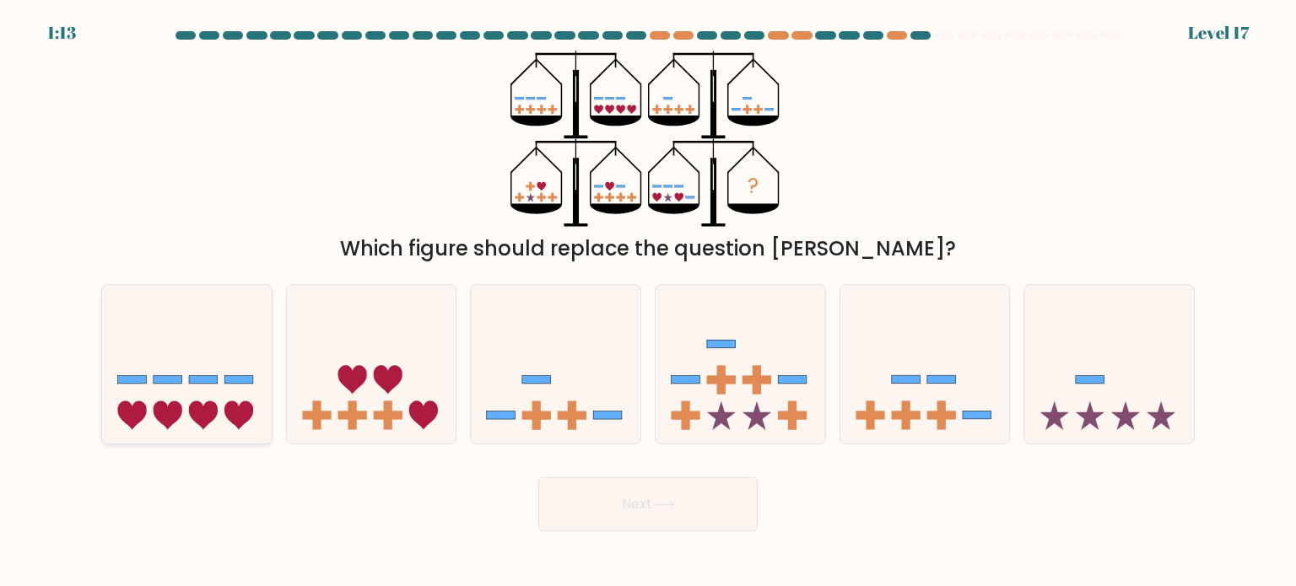
click at [201, 374] on icon at bounding box center [187, 364] width 170 height 140
click at [648, 302] on input "a." at bounding box center [648, 298] width 1 height 8
radio input "true"
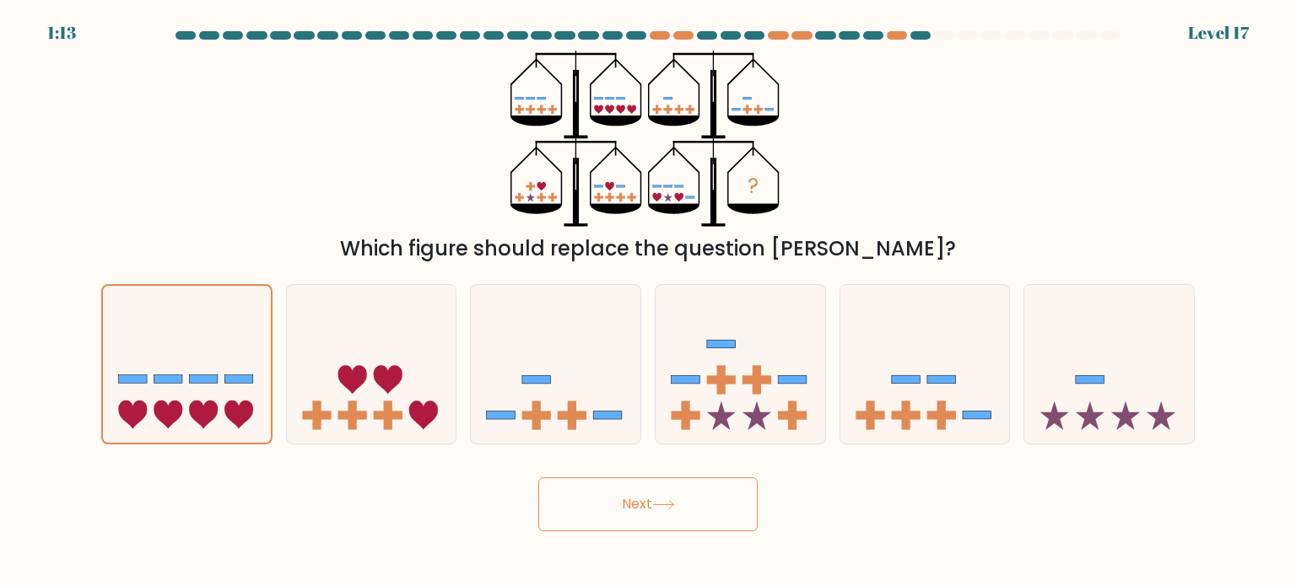
click at [663, 515] on button "Next" at bounding box center [647, 505] width 219 height 54
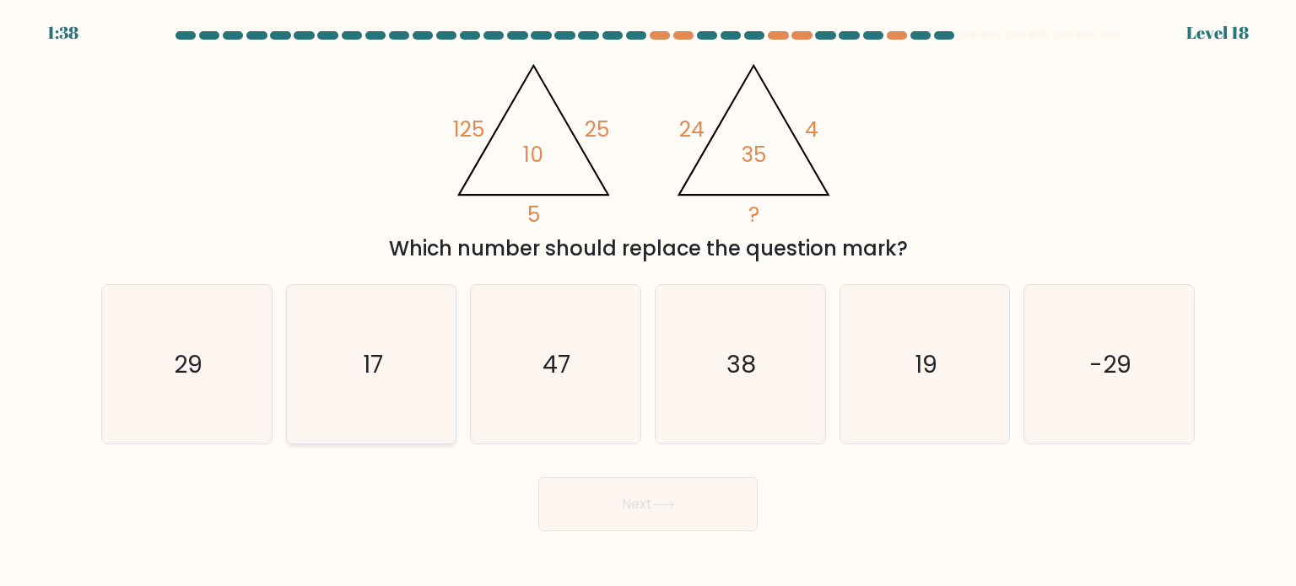
click at [387, 389] on icon "17" at bounding box center [371, 364] width 159 height 159
click at [648, 302] on input "b. 17" at bounding box center [648, 298] width 1 height 8
radio input "true"
click at [714, 491] on button "Next" at bounding box center [647, 505] width 219 height 54
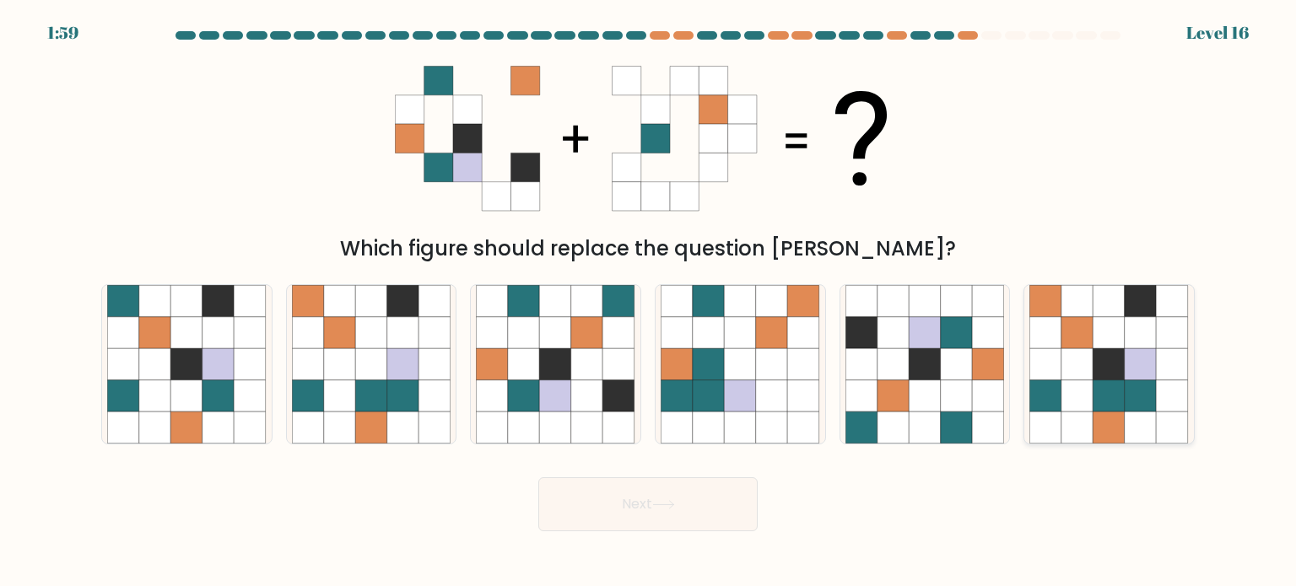
click at [1136, 423] on icon at bounding box center [1141, 428] width 32 height 32
click at [649, 302] on input "f." at bounding box center [648, 298] width 1 height 8
radio input "true"
click at [712, 499] on button "Next" at bounding box center [647, 505] width 219 height 54
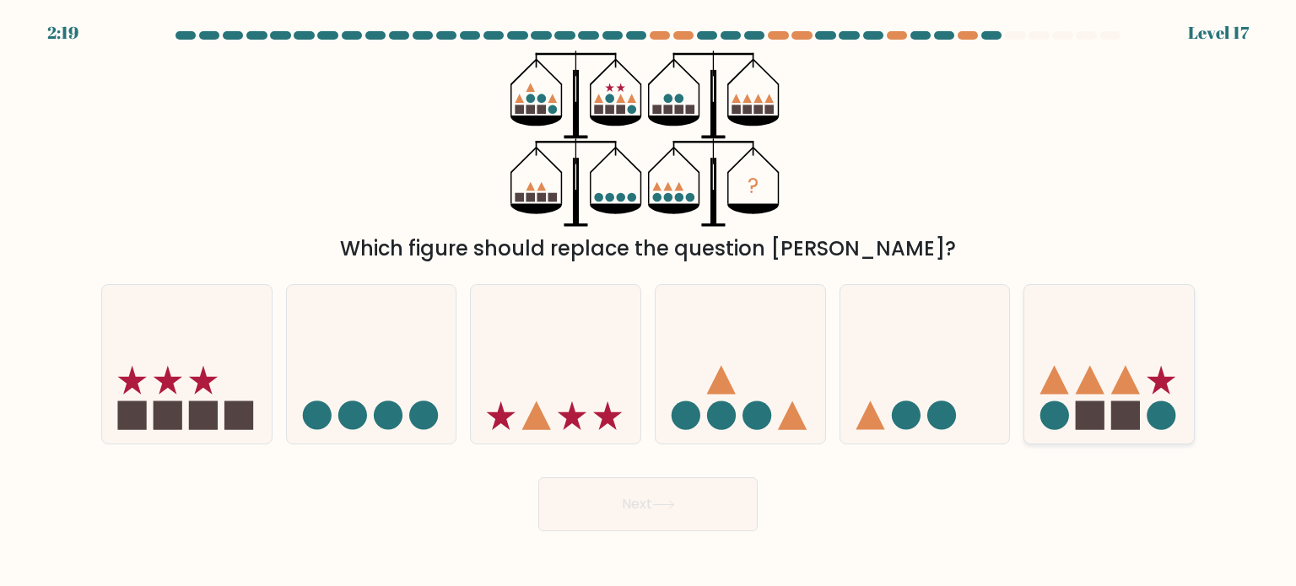
click at [1115, 367] on icon at bounding box center [1109, 364] width 170 height 140
click at [649, 302] on input "f." at bounding box center [648, 298] width 1 height 8
radio input "true"
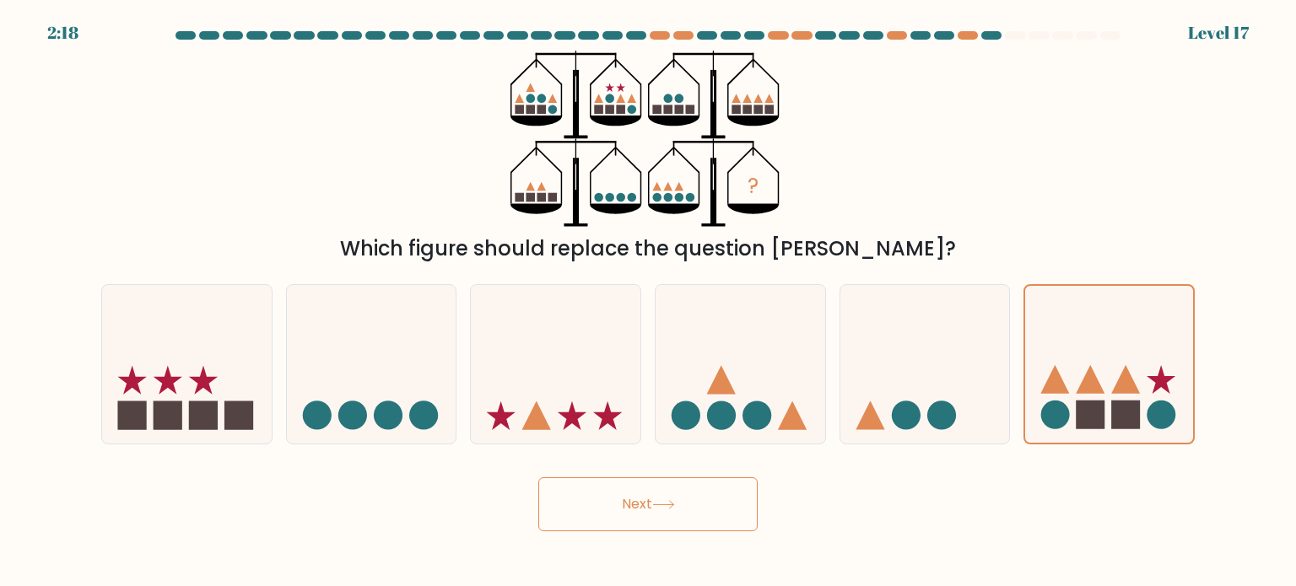
click at [672, 517] on button "Next" at bounding box center [647, 505] width 219 height 54
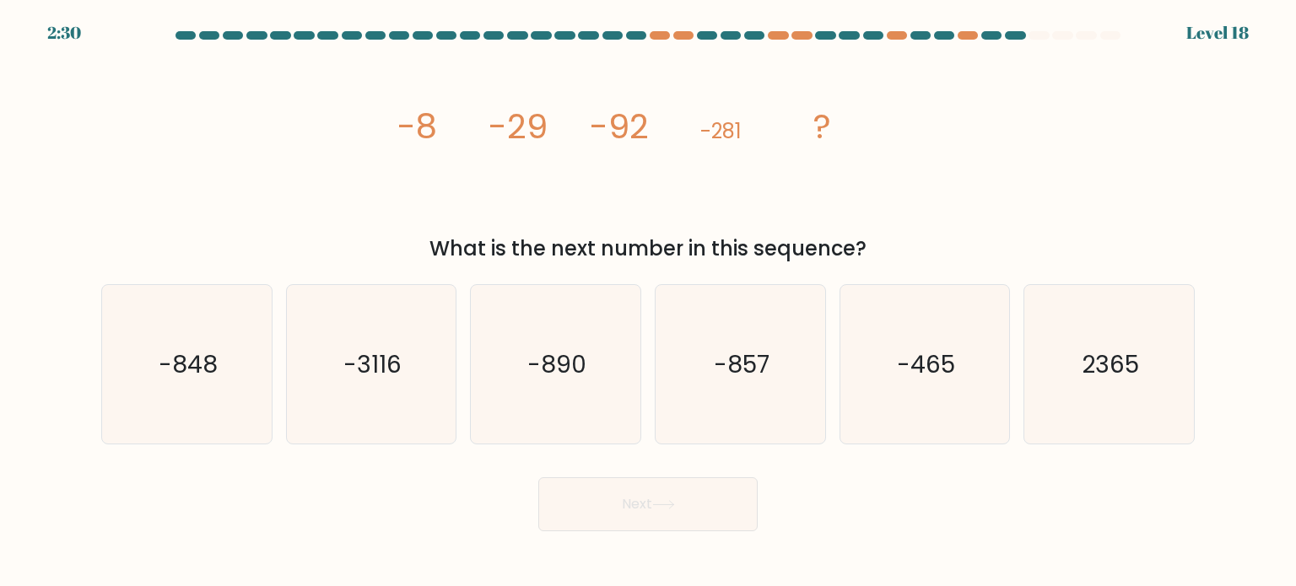
click at [810, 191] on icon "image/svg+xml -8 -29 -92 -281 ?" at bounding box center [648, 139] width 506 height 176
click at [788, 184] on icon "image/svg+xml -8 -29 -92 -281 ?" at bounding box center [648, 139] width 506 height 176
click at [964, 375] on icon "-465" at bounding box center [924, 364] width 159 height 159
click at [649, 302] on input "e. -465" at bounding box center [648, 298] width 1 height 8
radio input "true"
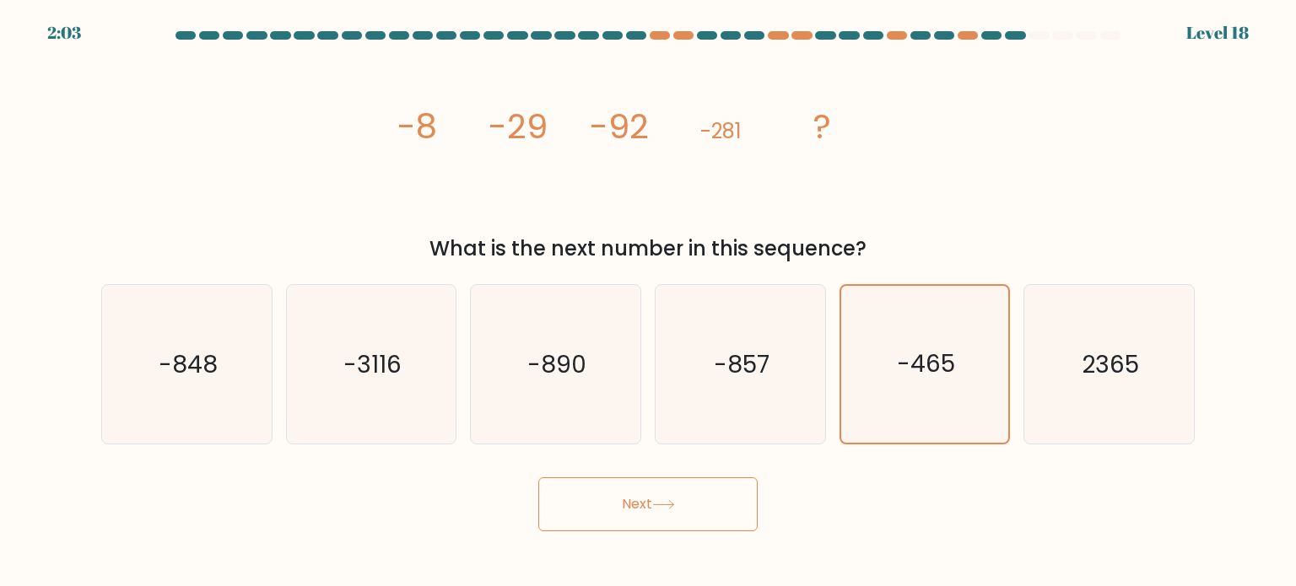
click at [682, 513] on button "Next" at bounding box center [647, 505] width 219 height 54
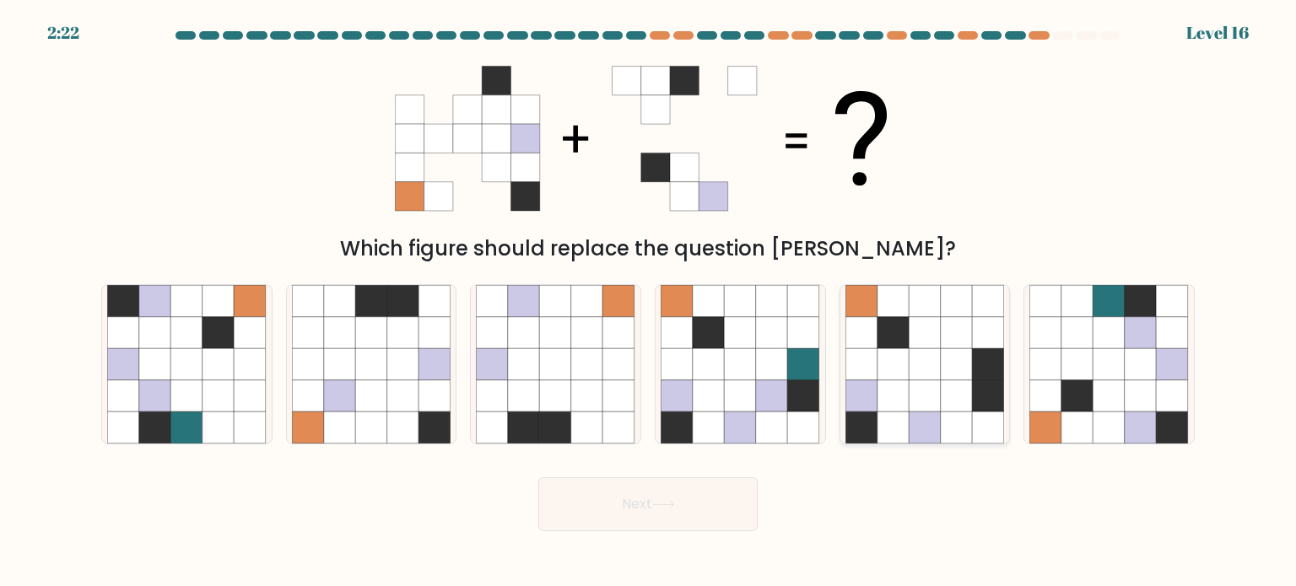
click at [911, 409] on icon at bounding box center [925, 396] width 32 height 32
click at [649, 302] on input "e." at bounding box center [648, 298] width 1 height 8
radio input "true"
click at [640, 496] on button "Next" at bounding box center [647, 505] width 219 height 54
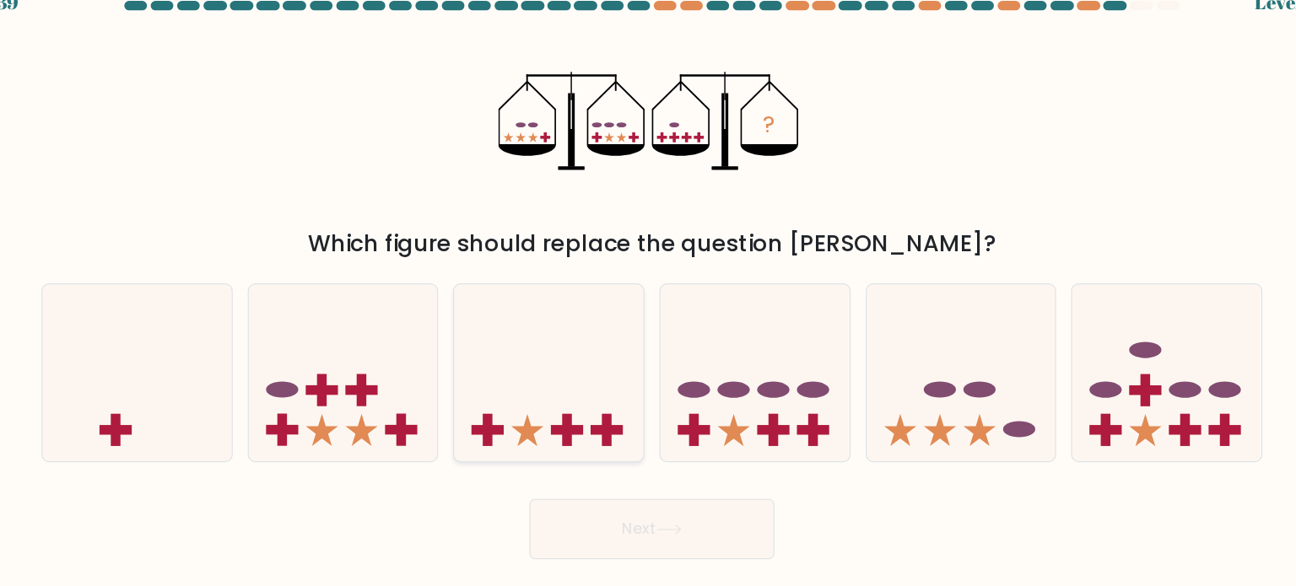
click at [602, 322] on icon at bounding box center [556, 364] width 170 height 140
click at [648, 302] on input "c." at bounding box center [648, 298] width 1 height 8
radio input "true"
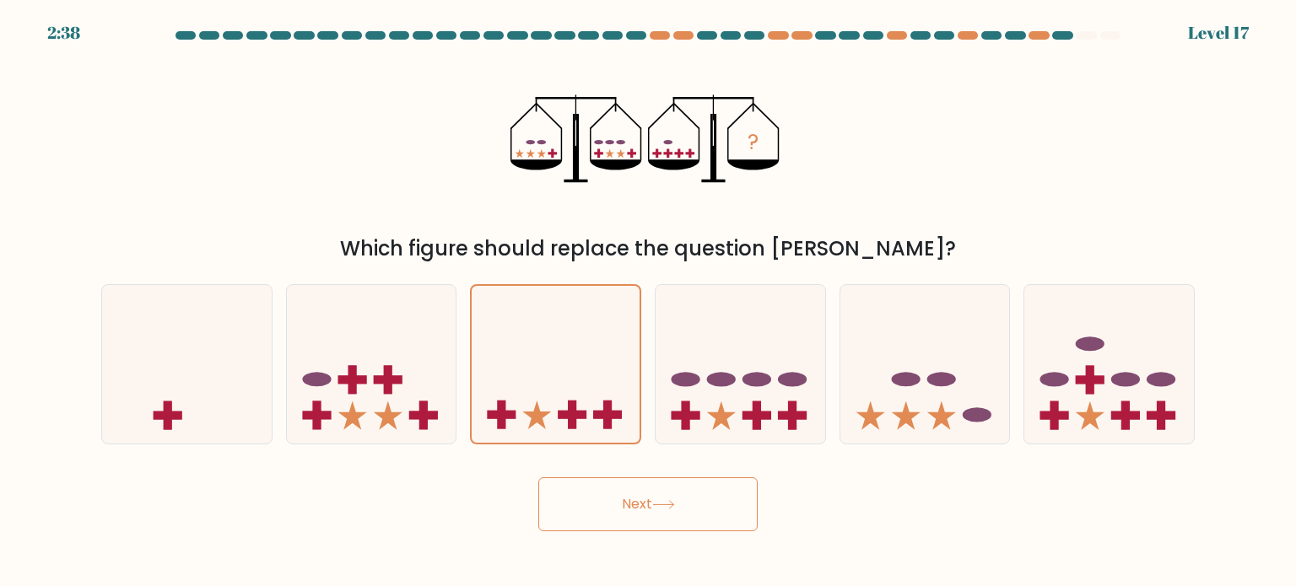
click at [656, 506] on icon at bounding box center [663, 504] width 23 height 9
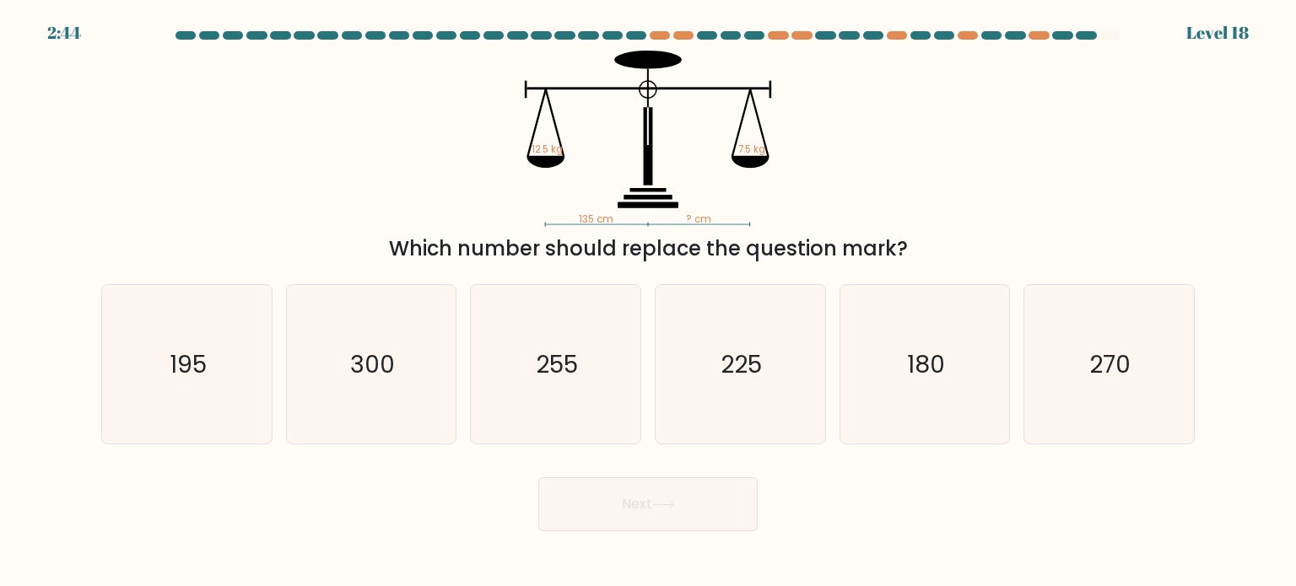
click at [751, 94] on rect at bounding box center [758, 122] width 19 height 67
click at [629, 220] on icon "135 cm ? cm 12.5 kg 7.5 kg" at bounding box center [648, 139] width 506 height 176
click at [777, 479] on div "Next" at bounding box center [648, 498] width 1114 height 67
click at [739, 184] on icon "135 cm ? cm 12.5 kg 7.5 kg" at bounding box center [648, 139] width 506 height 176
click at [732, 370] on text "225" at bounding box center [741, 364] width 41 height 34
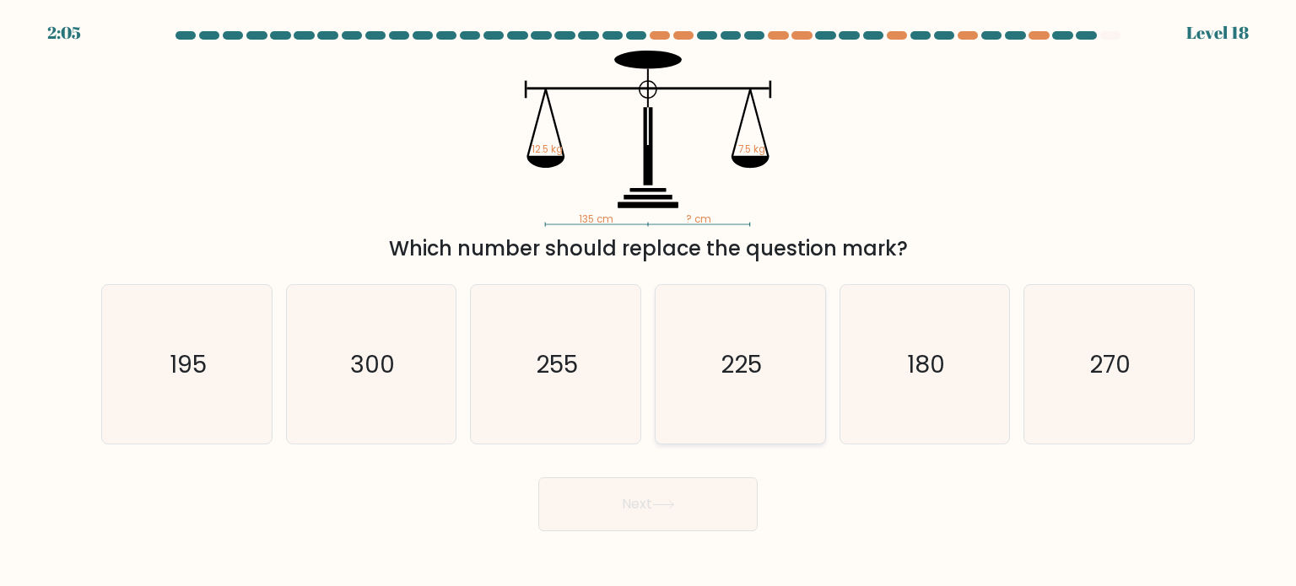
click at [649, 302] on input "d. 225" at bounding box center [648, 298] width 1 height 8
radio input "true"
click at [678, 477] on div "Next" at bounding box center [648, 498] width 1114 height 67
click at [710, 526] on button "Next" at bounding box center [647, 505] width 219 height 54
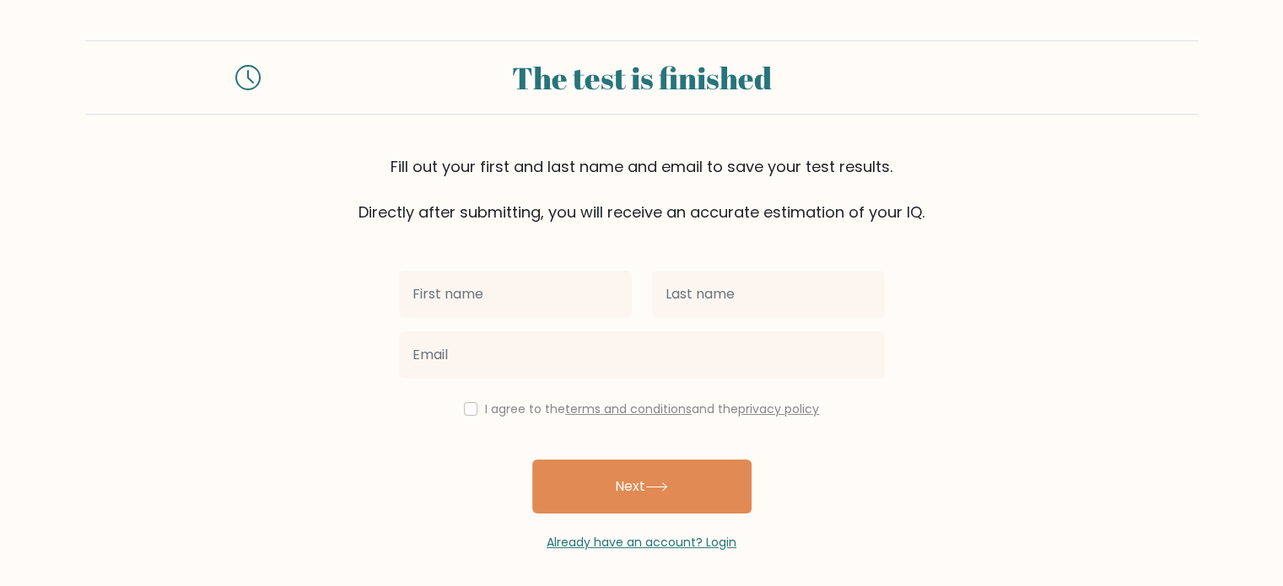
click at [619, 293] on input "text" at bounding box center [515, 294] width 233 height 47
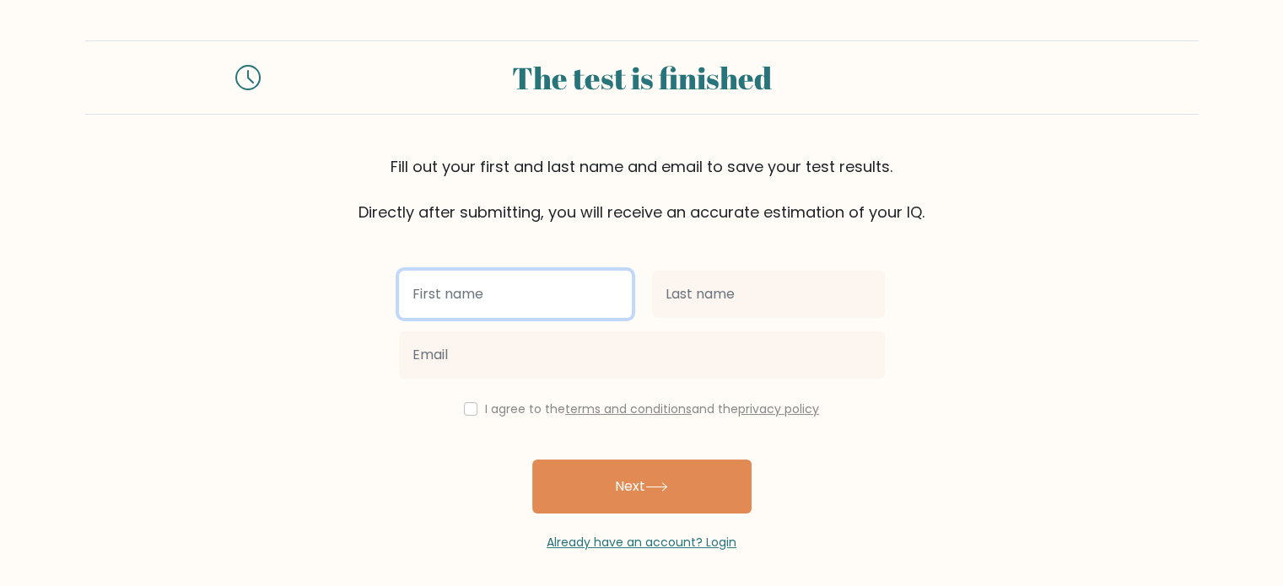
click at [556, 290] on input "text" at bounding box center [515, 294] width 233 height 47
click at [591, 282] on input "text" at bounding box center [515, 294] width 233 height 47
type input "[DEMOGRAPHIC_DATA]"
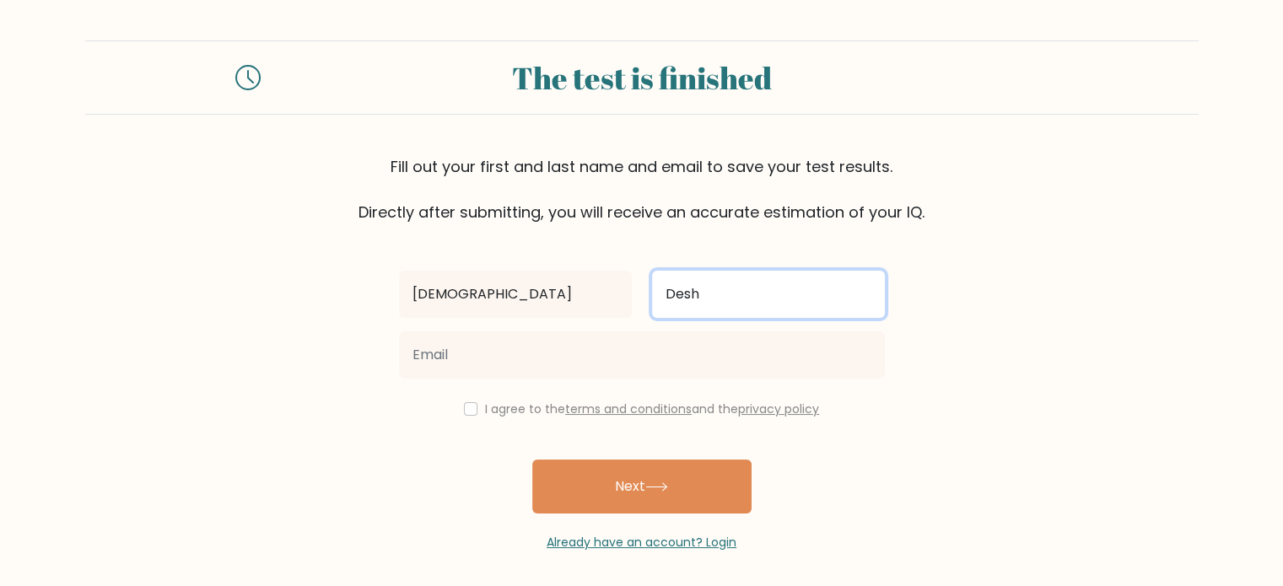
type input "Desh"
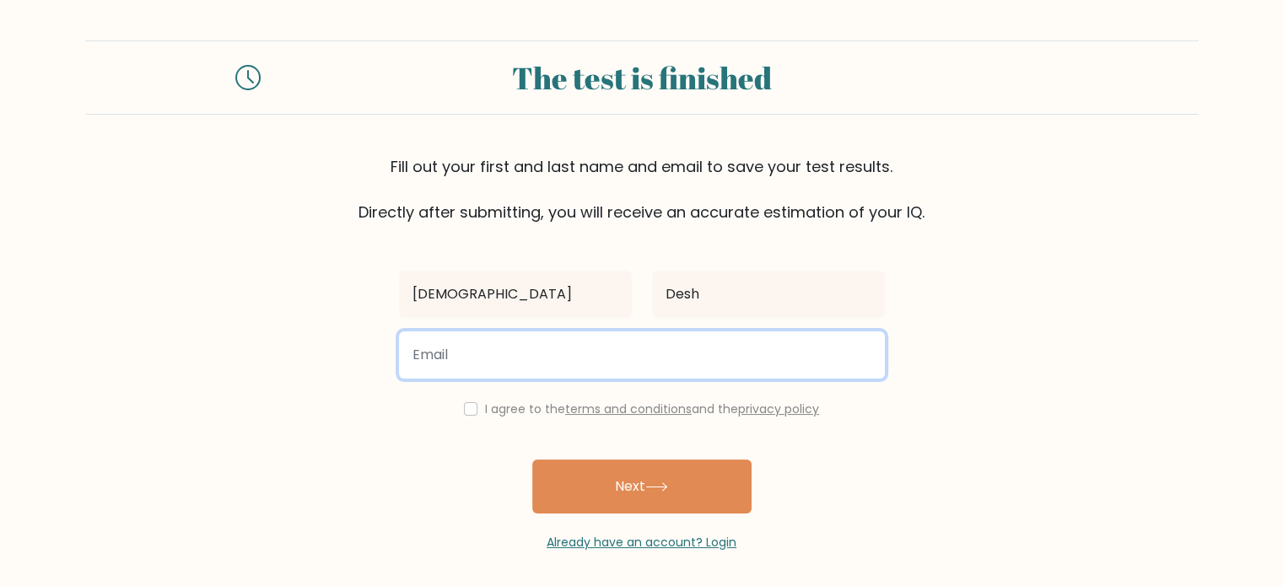
click at [544, 342] on input "email" at bounding box center [642, 355] width 486 height 47
click at [605, 360] on input "email" at bounding box center [642, 355] width 486 height 47
paste input "homiren178@aiwanlab.com"
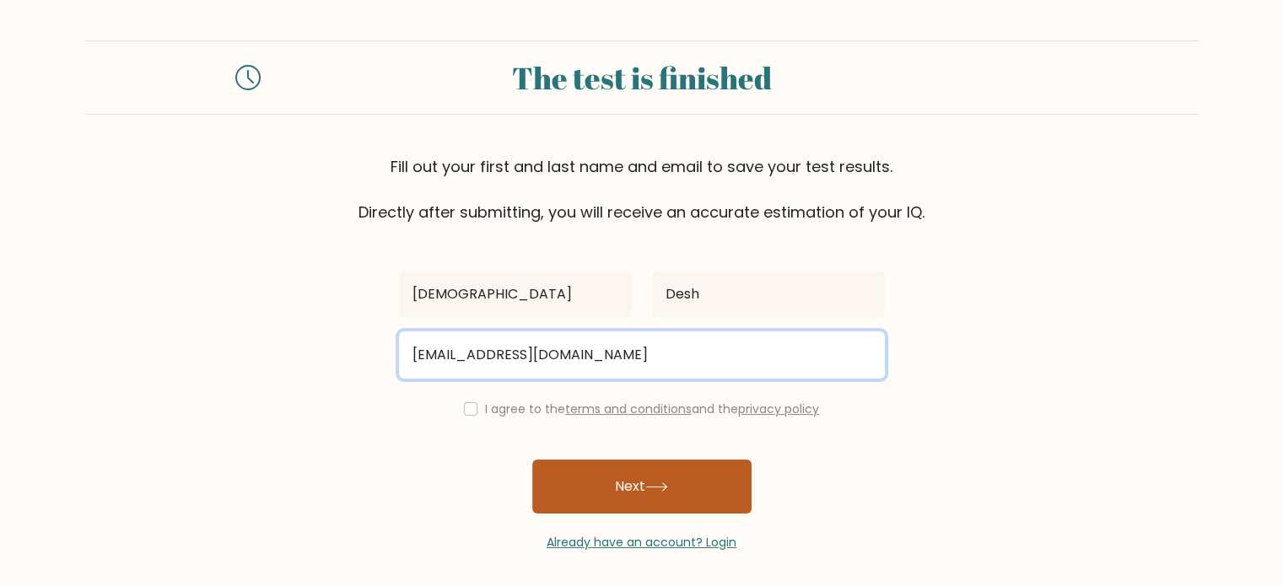
type input "homiren178@aiwanlab.com"
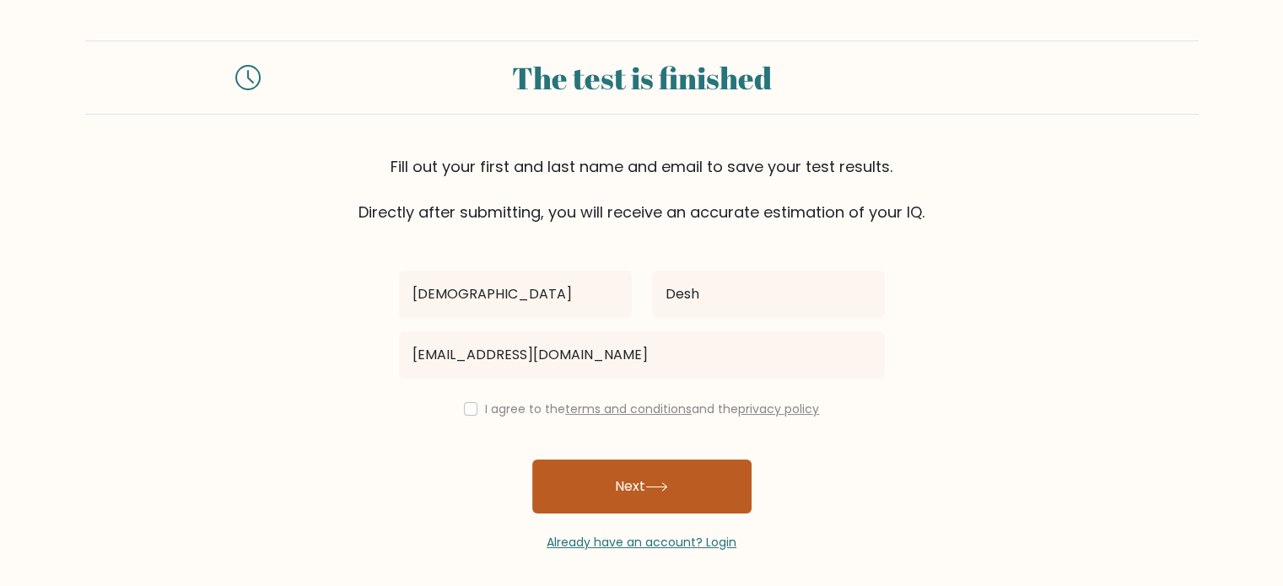
click at [667, 487] on icon at bounding box center [656, 487] width 20 height 8
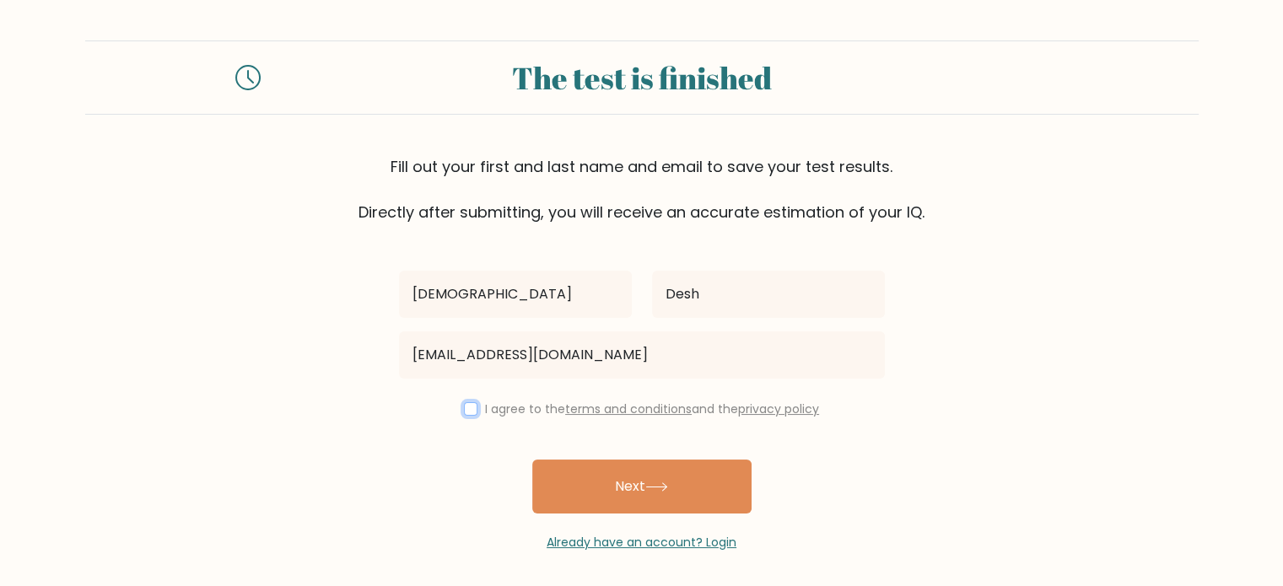
click at [471, 404] on input "checkbox" at bounding box center [470, 408] width 13 height 13
checkbox input "true"
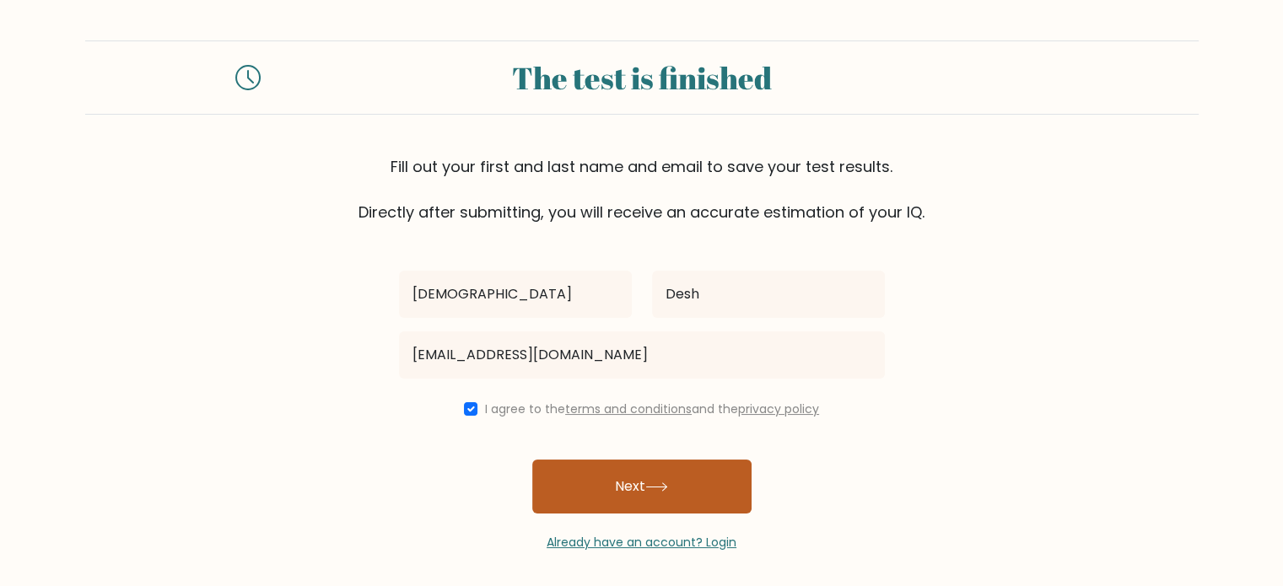
click at [620, 492] on button "Next" at bounding box center [641, 487] width 219 height 54
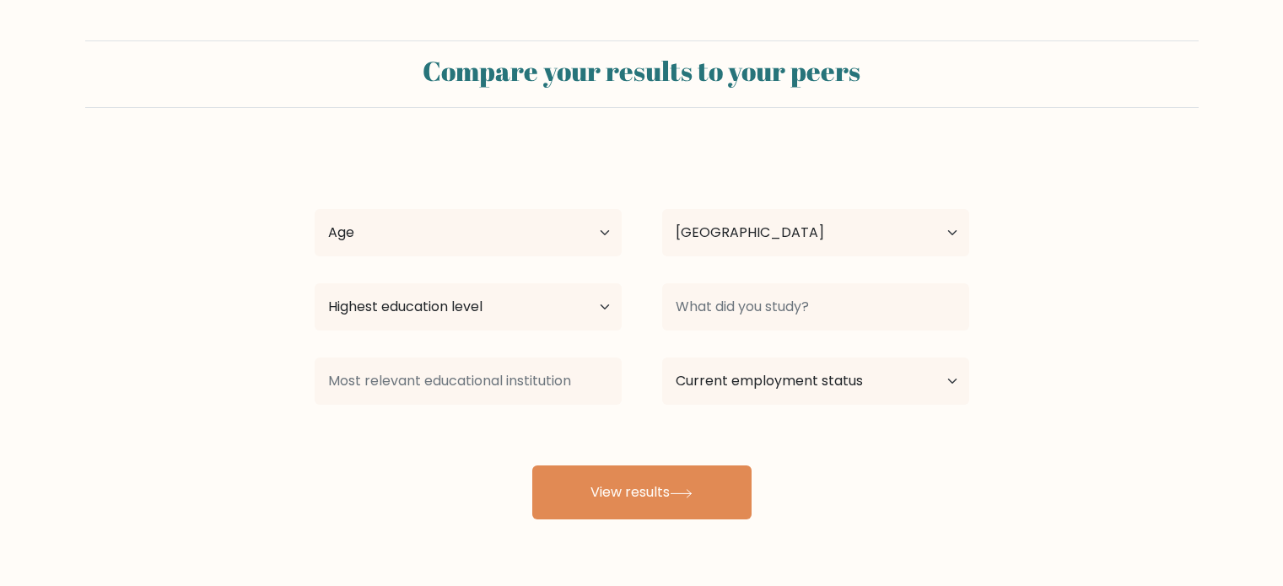
select select "AU"
click at [526, 235] on select "Age Under [DEMOGRAPHIC_DATA] [DEMOGRAPHIC_DATA] [DEMOGRAPHIC_DATA] [DEMOGRAPHIC…" at bounding box center [468, 232] width 307 height 47
select select "min_18"
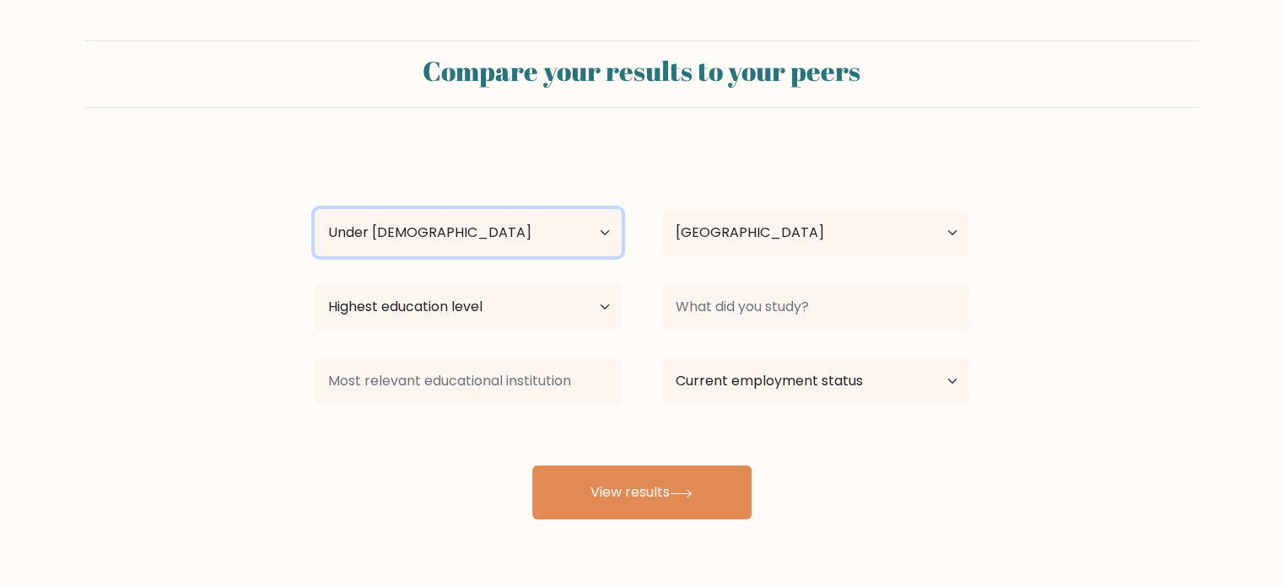
click at [315, 209] on select "Age Under [DEMOGRAPHIC_DATA] [DEMOGRAPHIC_DATA] [DEMOGRAPHIC_DATA] [DEMOGRAPHIC…" at bounding box center [468, 232] width 307 height 47
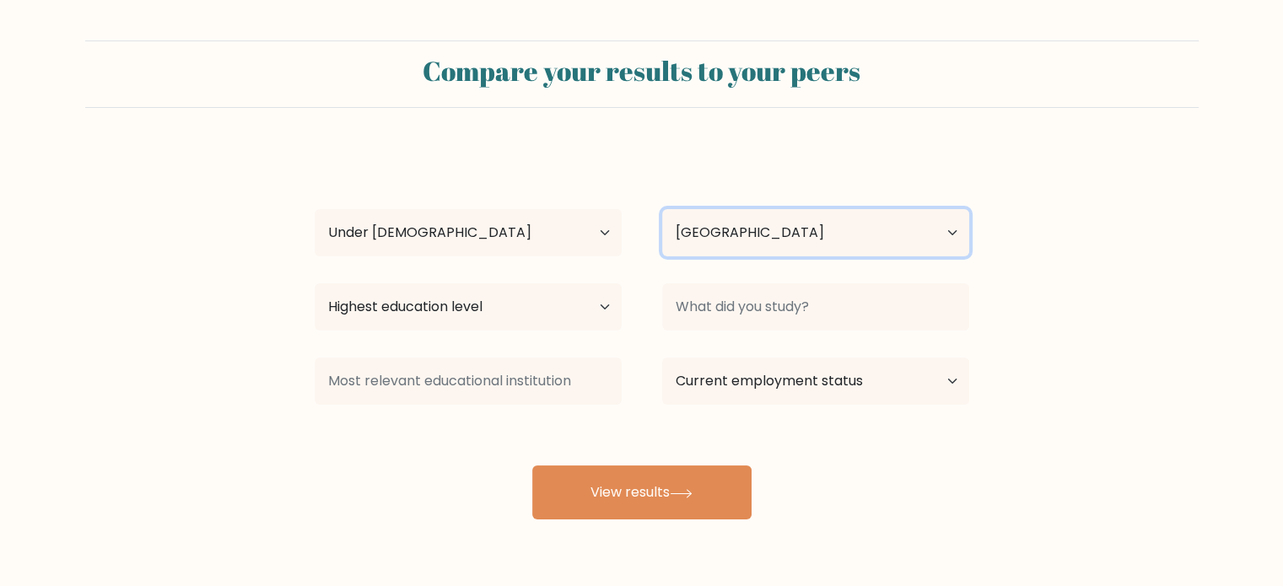
click at [793, 219] on select "Country [GEOGRAPHIC_DATA] [GEOGRAPHIC_DATA] [GEOGRAPHIC_DATA] [US_STATE] [GEOGR…" at bounding box center [815, 232] width 307 height 47
select select "AF"
click at [662, 209] on select "Country [GEOGRAPHIC_DATA] [GEOGRAPHIC_DATA] [GEOGRAPHIC_DATA] [US_STATE] [GEOGR…" at bounding box center [815, 232] width 307 height 47
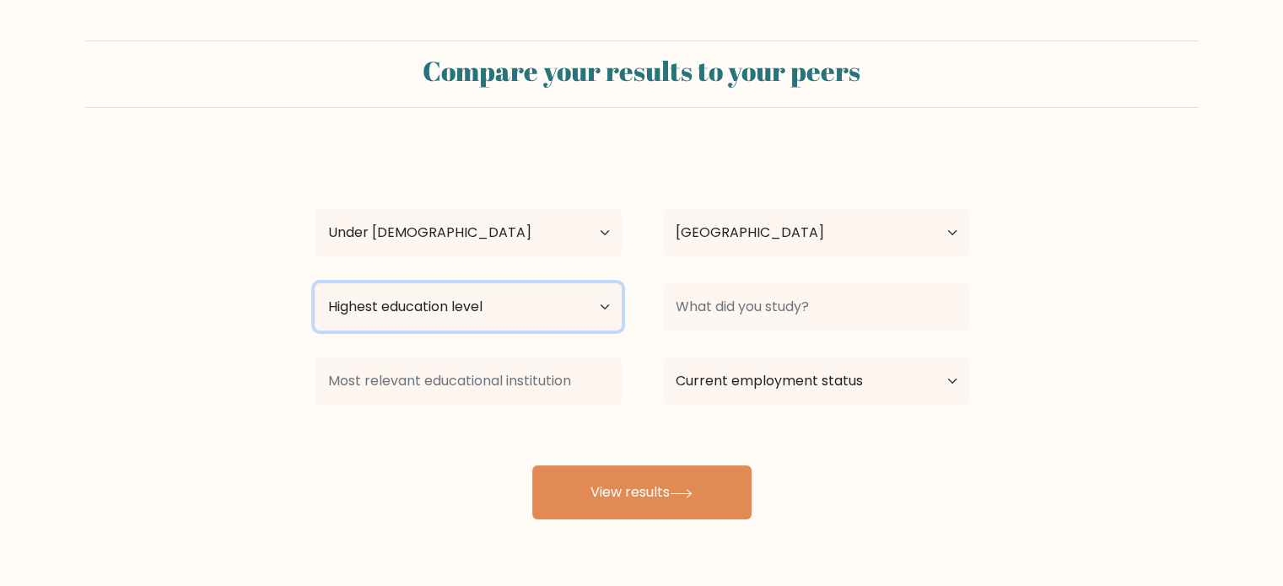
click at [491, 307] on select "Highest education level No schooling Primary Lower Secondary Upper Secondary Oc…" at bounding box center [468, 306] width 307 height 47
select select "upper_secondary"
click at [315, 283] on select "Highest education level No schooling Primary Lower Secondary Upper Secondary Oc…" at bounding box center [468, 306] width 307 height 47
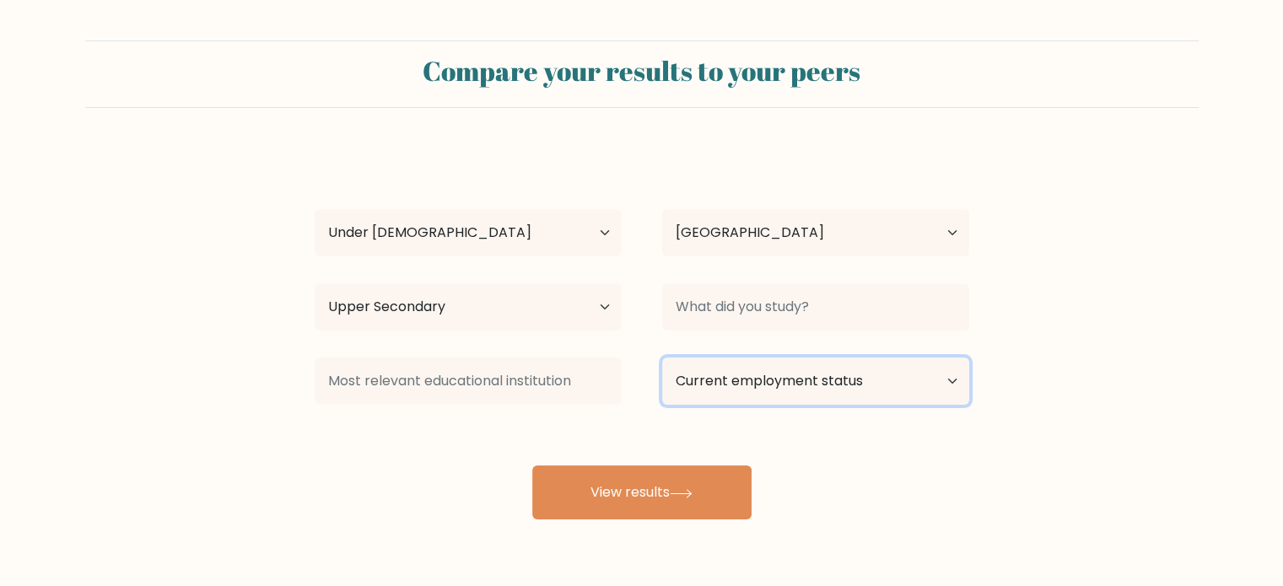
click at [803, 377] on select "Current employment status Employed Student Retired Other / prefer not to answer" at bounding box center [815, 381] width 307 height 47
click at [802, 379] on select "Current employment status Employed Student Retired Other / prefer not to answer" at bounding box center [815, 381] width 307 height 47
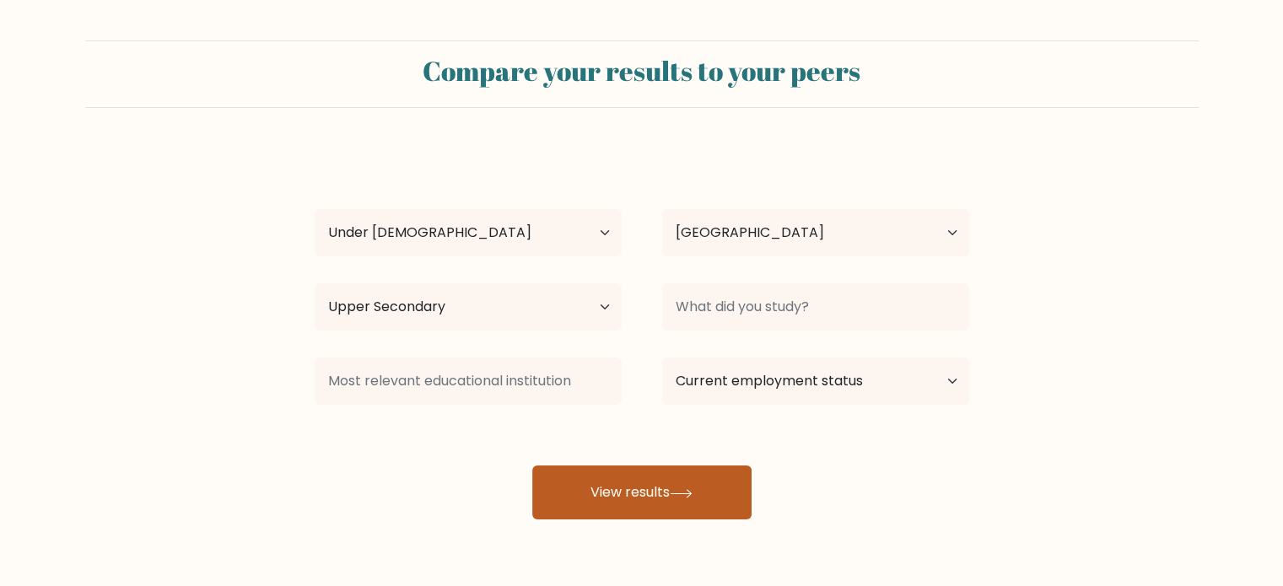
click at [639, 515] on button "View results" at bounding box center [641, 493] width 219 height 54
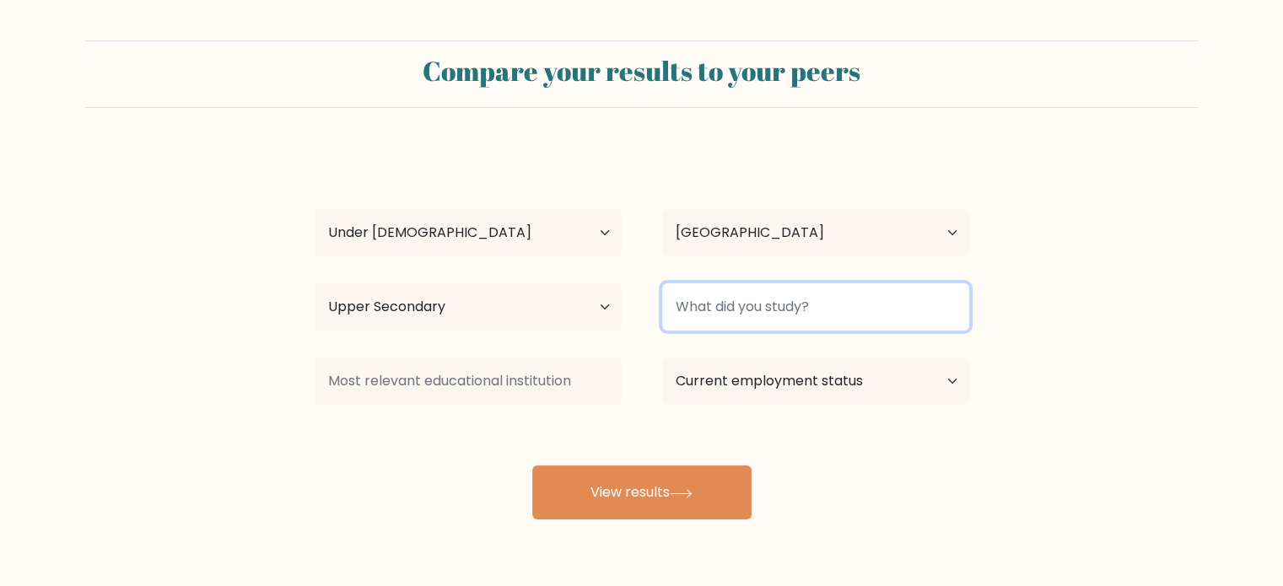
click at [834, 296] on input at bounding box center [815, 306] width 307 height 47
click at [836, 303] on input at bounding box center [815, 306] width 307 height 47
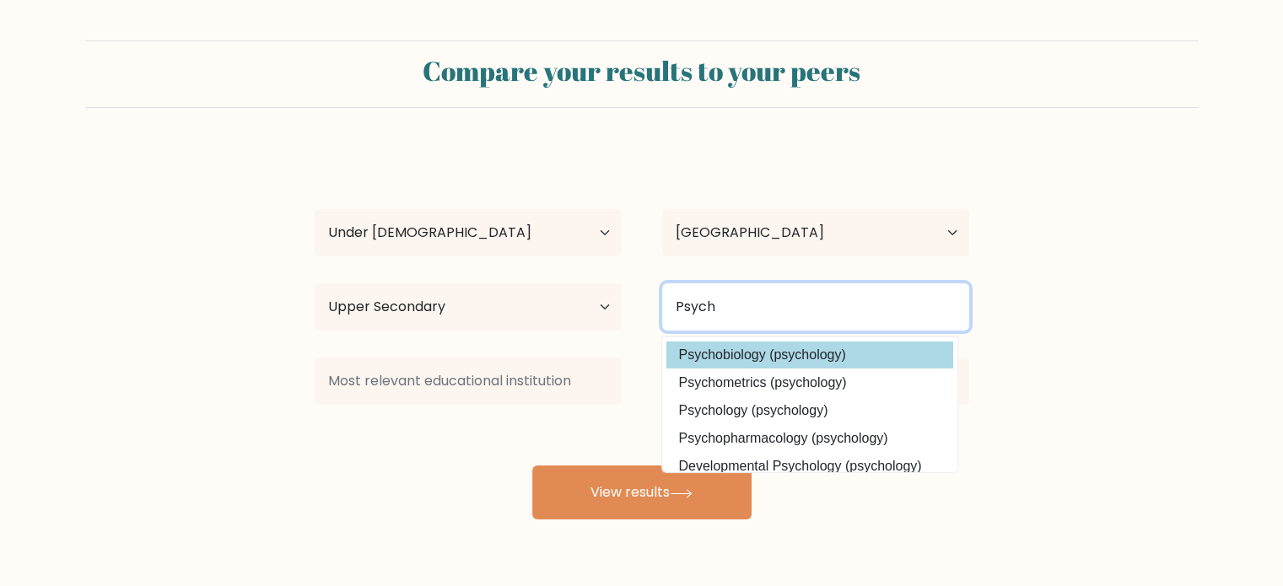
type input "Psych"
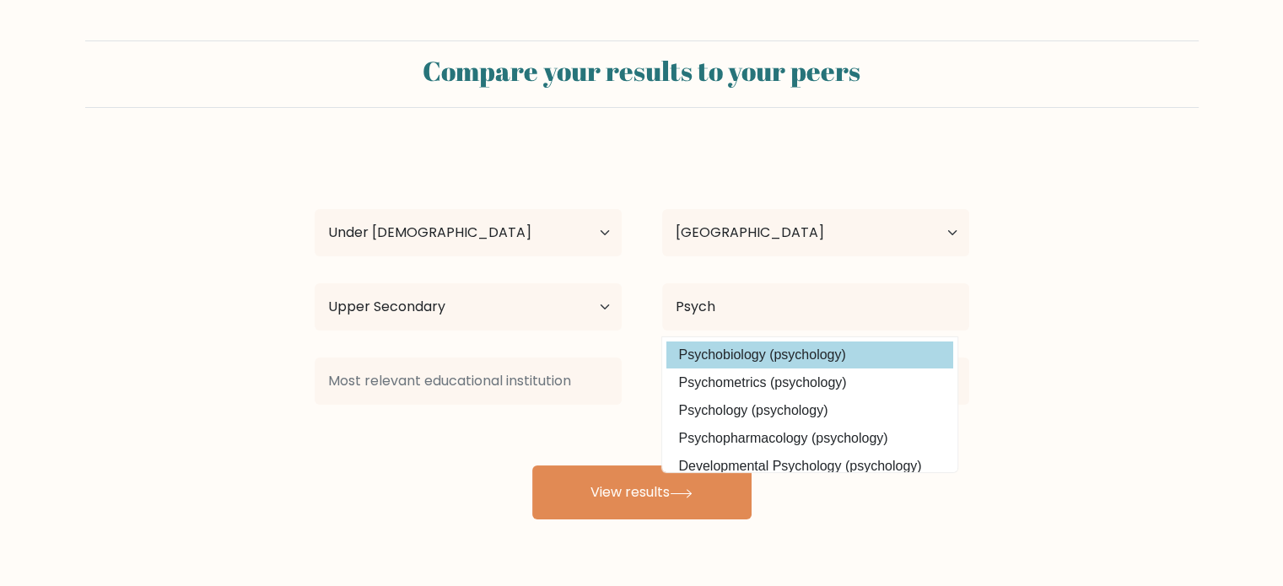
click at [824, 356] on div "Sutra Desh Age Under 18 years old 18-24 years old 25-34 years old 35-44 years o…" at bounding box center [642, 333] width 675 height 371
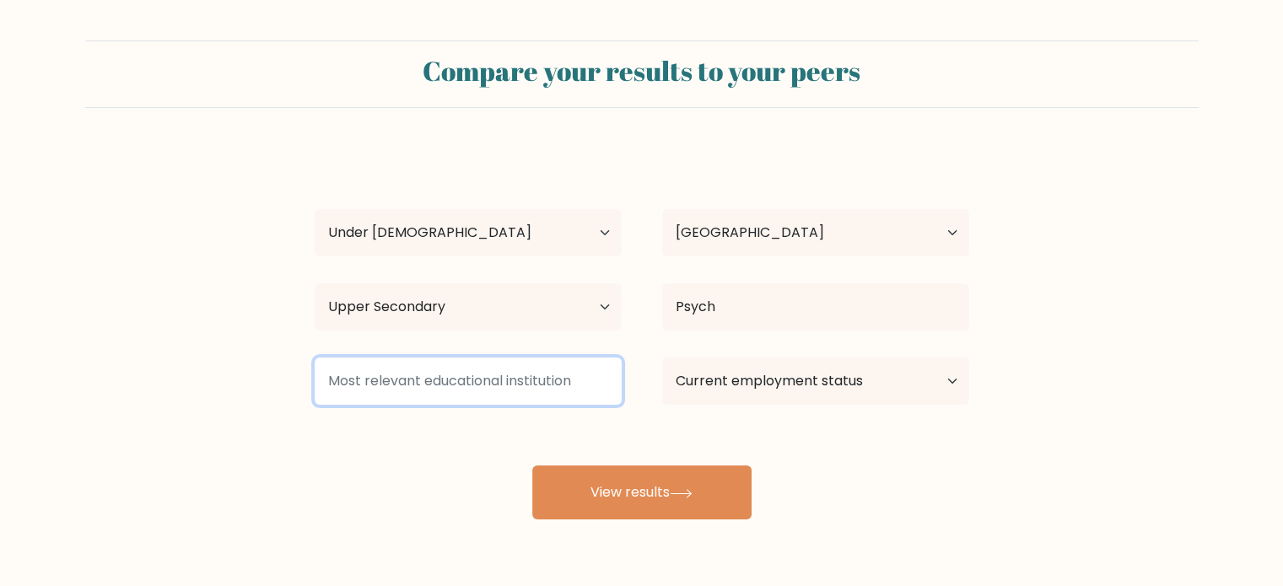
click at [584, 374] on input at bounding box center [468, 381] width 307 height 47
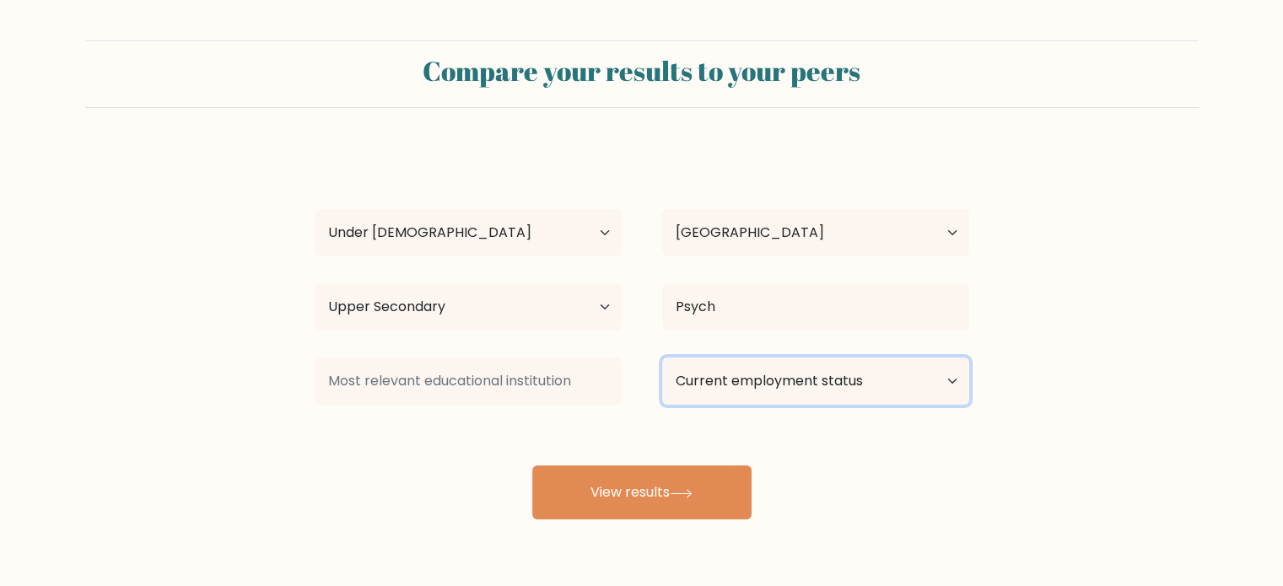
click at [695, 381] on select "Current employment status Employed Student Retired Other / prefer not to answer" at bounding box center [815, 381] width 307 height 47
select select "student"
click at [662, 358] on select "Current employment status Employed Student Retired Other / prefer not to answer" at bounding box center [815, 381] width 307 height 47
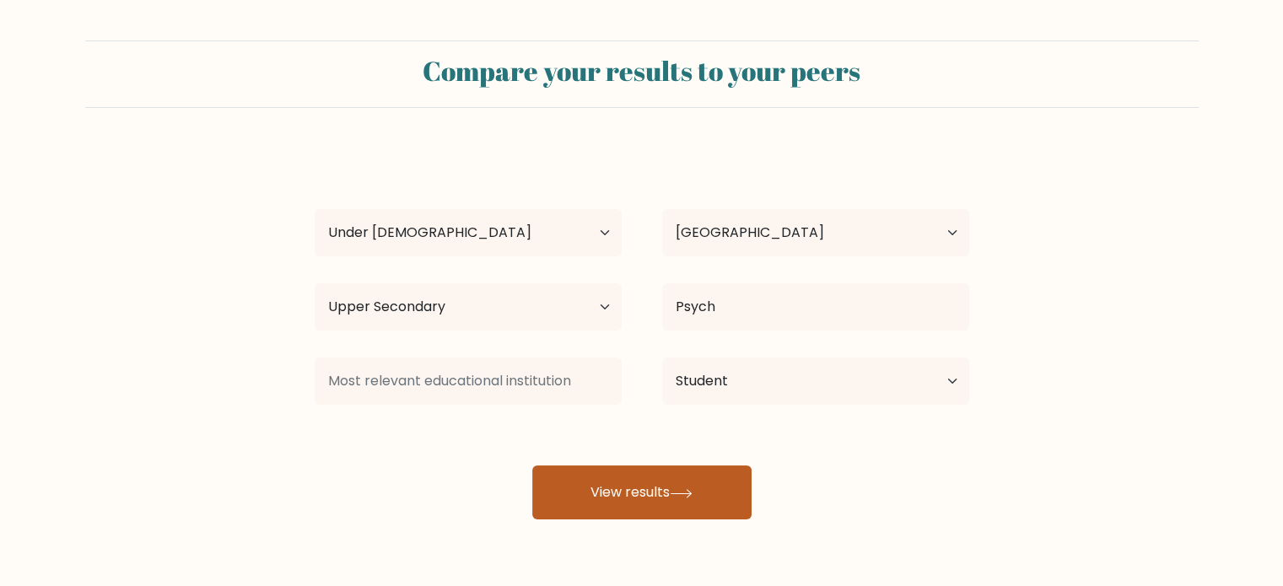
click at [664, 480] on button "View results" at bounding box center [641, 493] width 219 height 54
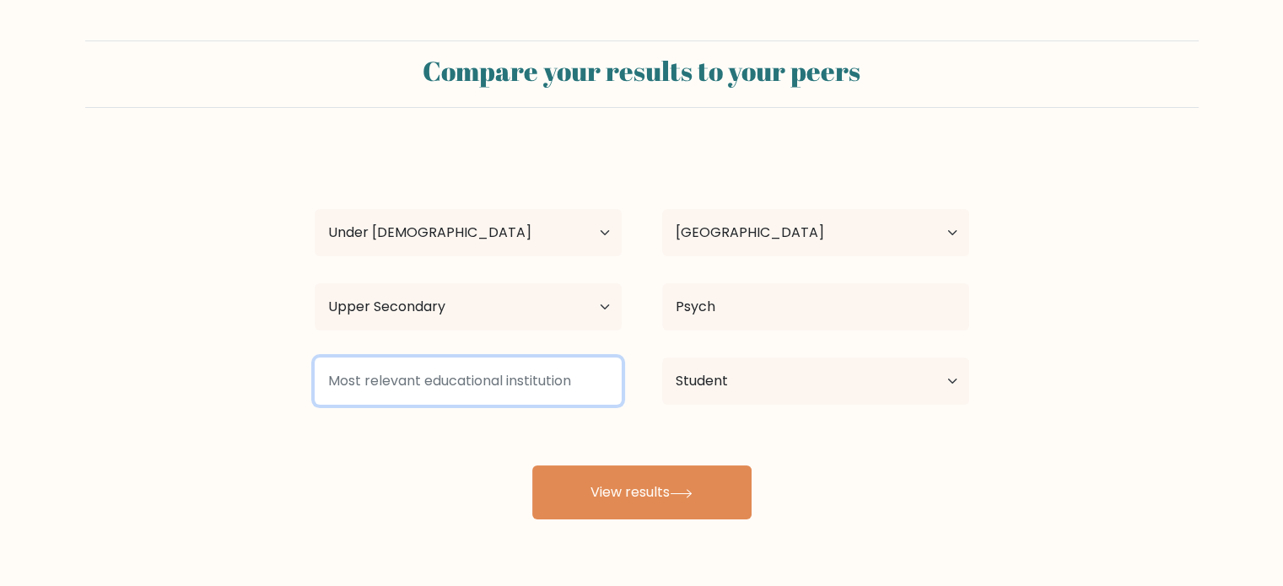
click at [488, 384] on input at bounding box center [468, 381] width 307 height 47
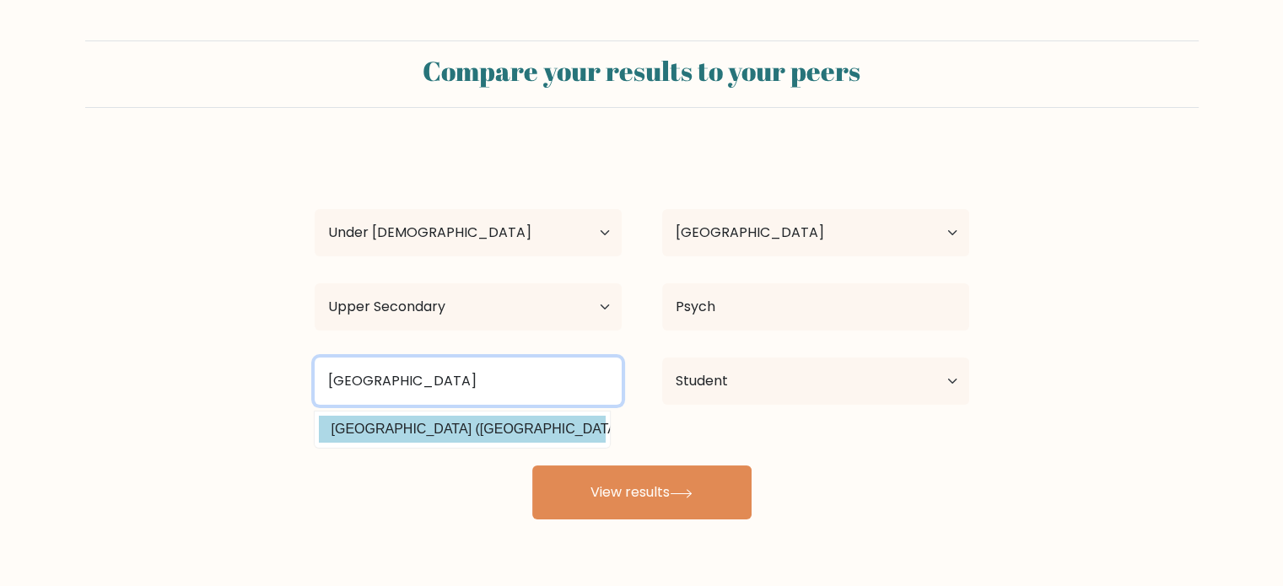
type input "Harvard"
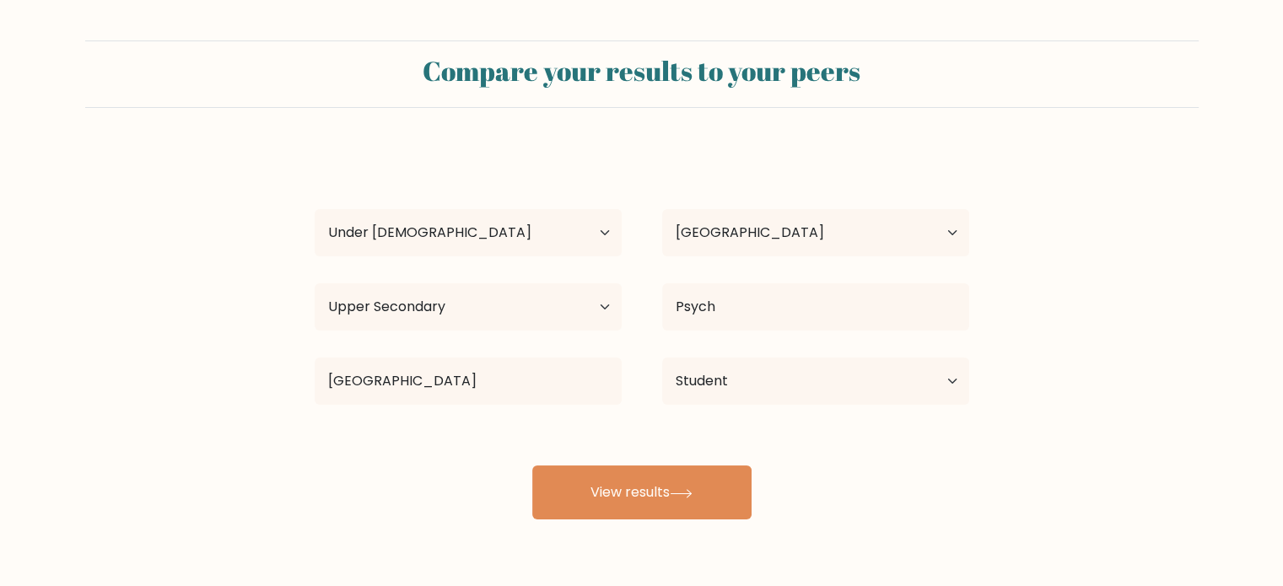
click at [511, 429] on div "Sutra Desh Age Under 18 years old 18-24 years old 25-34 years old 35-44 years o…" at bounding box center [642, 333] width 675 height 371
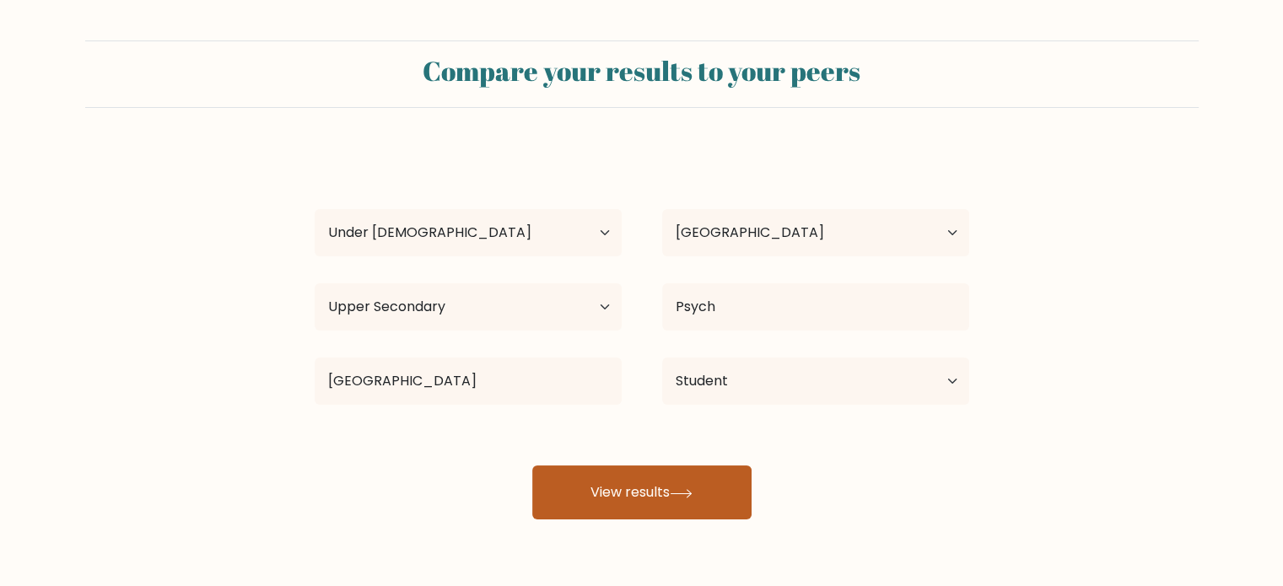
click at [692, 517] on button "View results" at bounding box center [641, 493] width 219 height 54
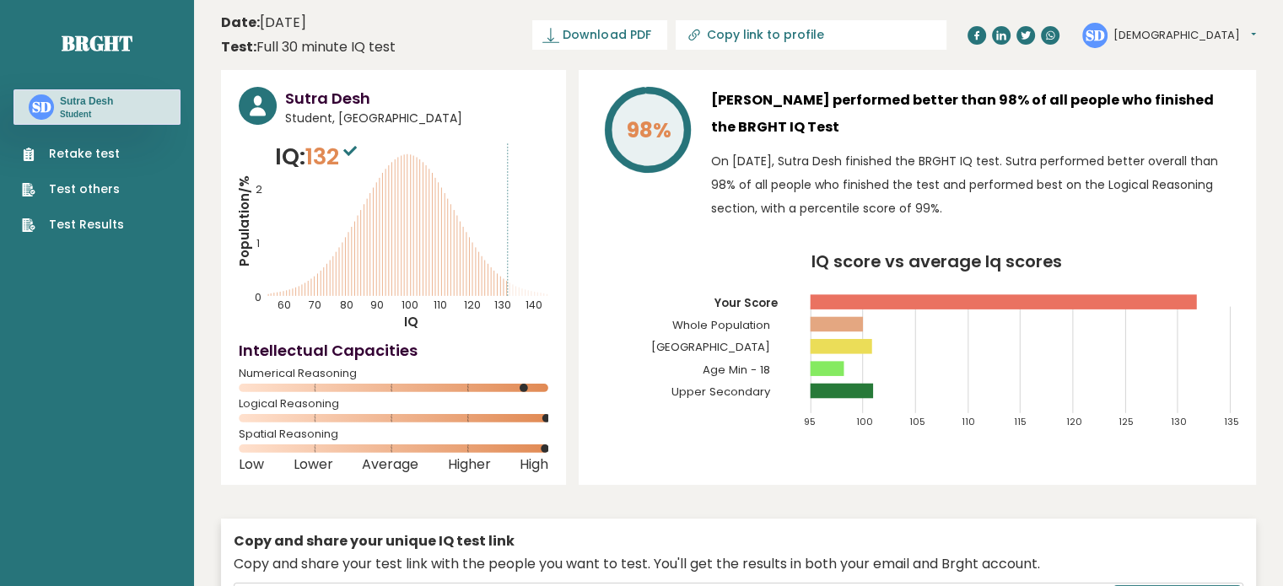
scroll to position [10, 0]
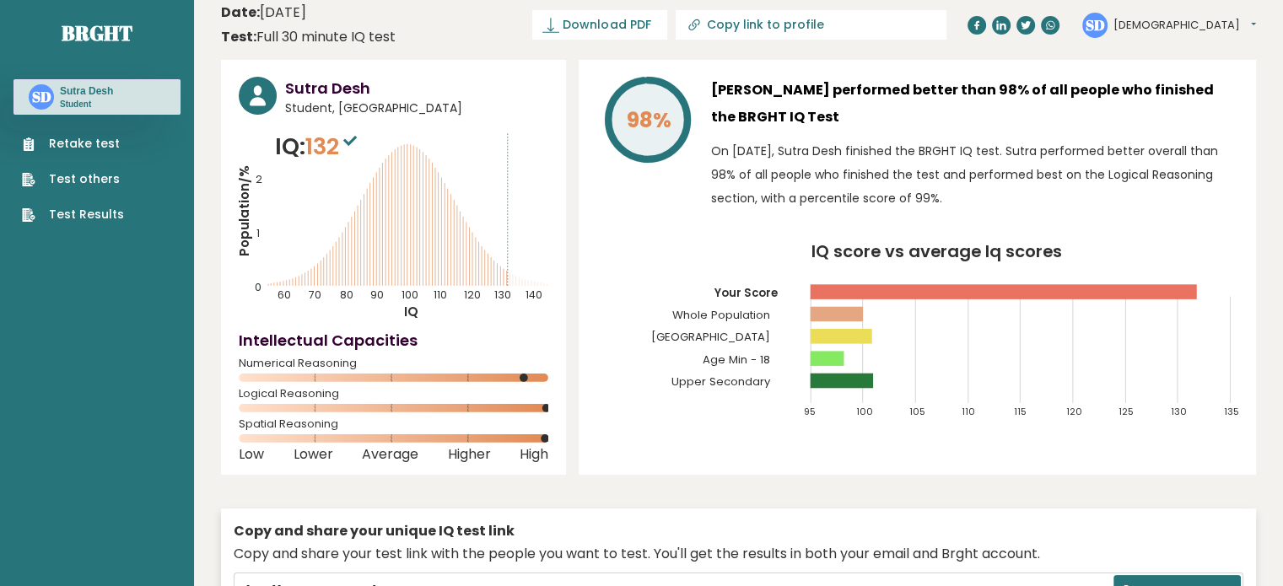
click at [352, 146] on sup at bounding box center [350, 140] width 22 height 24
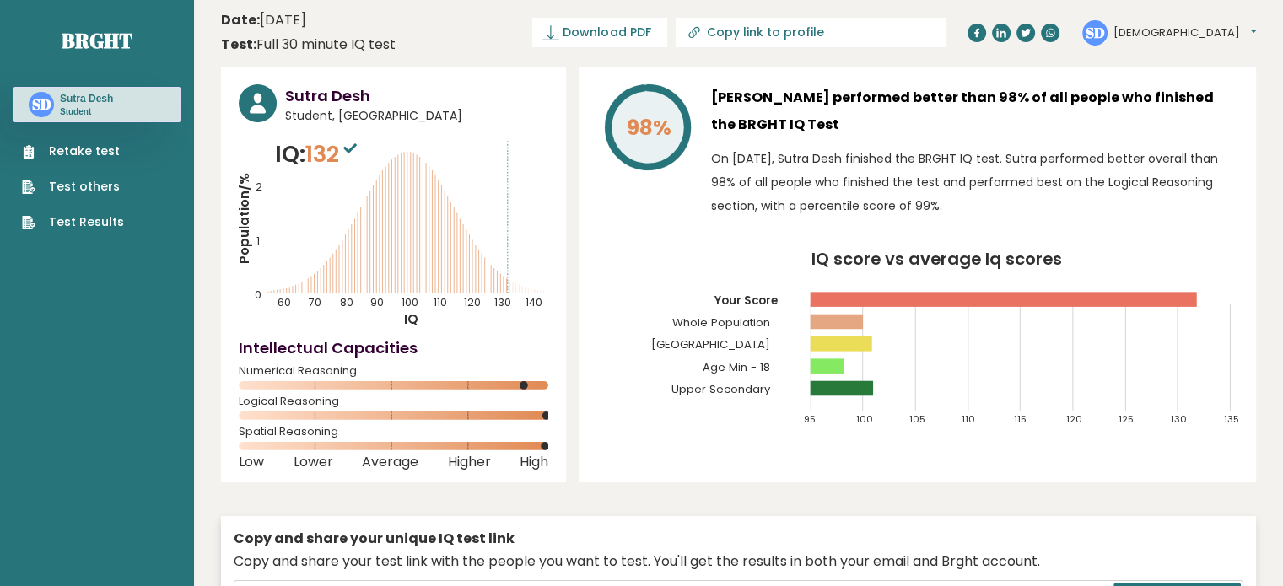
scroll to position [0, 0]
